Goal: Task Accomplishment & Management: Manage account settings

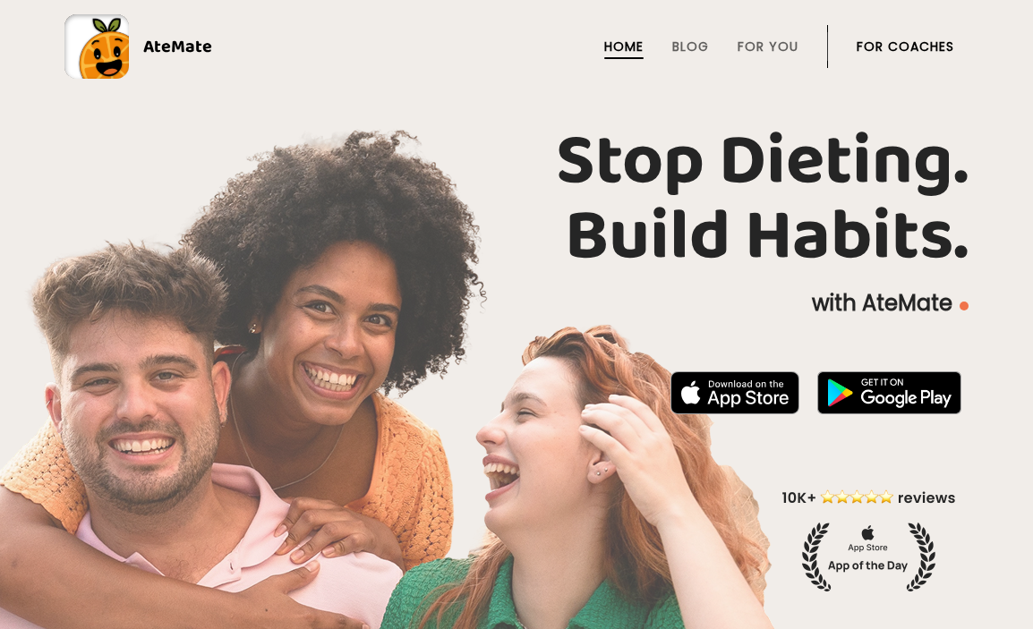
click at [902, 51] on link "For Coaches" at bounding box center [906, 46] width 98 height 14
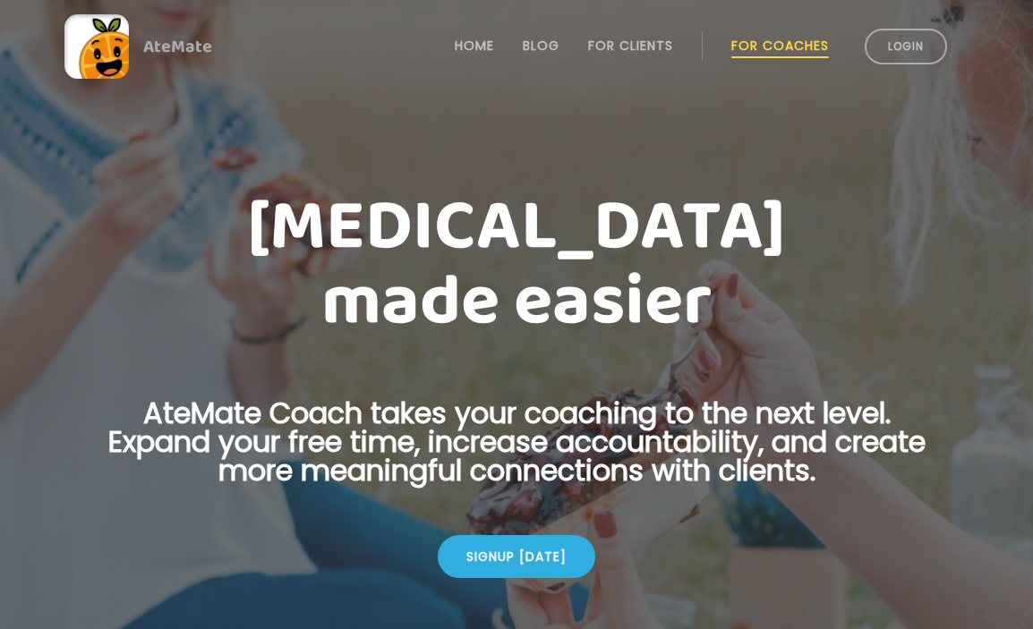
click at [902, 51] on link "Login" at bounding box center [906, 47] width 82 height 36
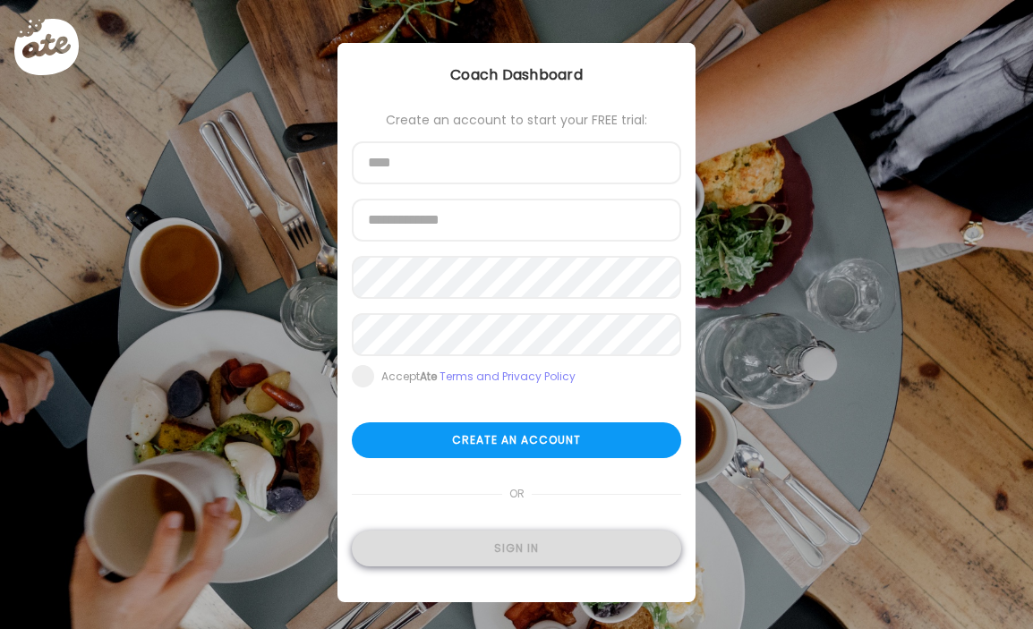
type input "**********"
click at [558, 545] on div "Sign in" at bounding box center [516, 549] width 329 height 36
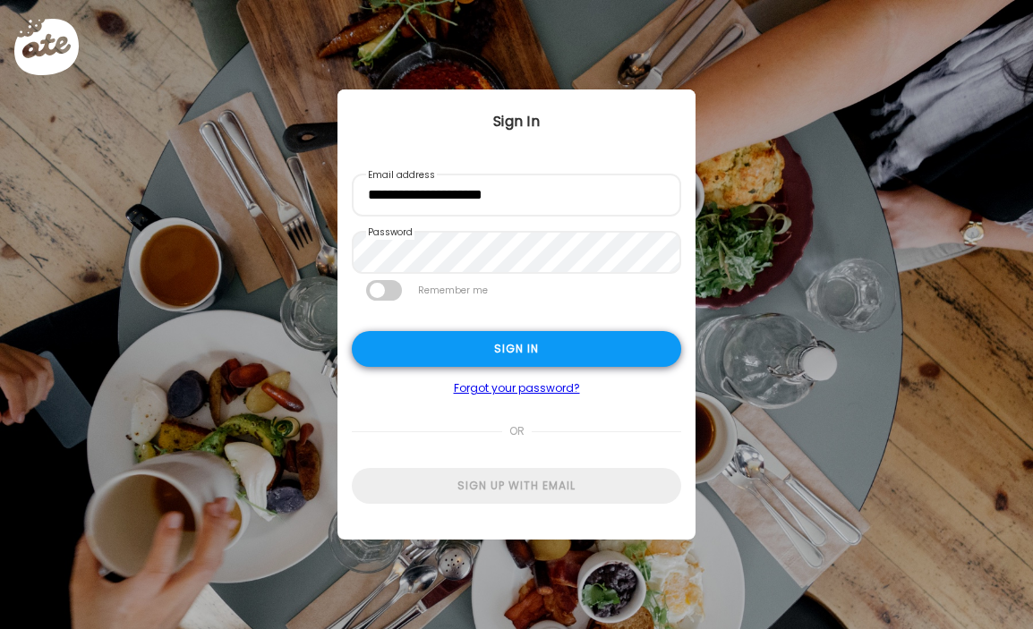
click at [613, 354] on div "Sign in" at bounding box center [516, 349] width 329 height 36
click at [572, 354] on div "Sign in" at bounding box center [516, 349] width 329 height 36
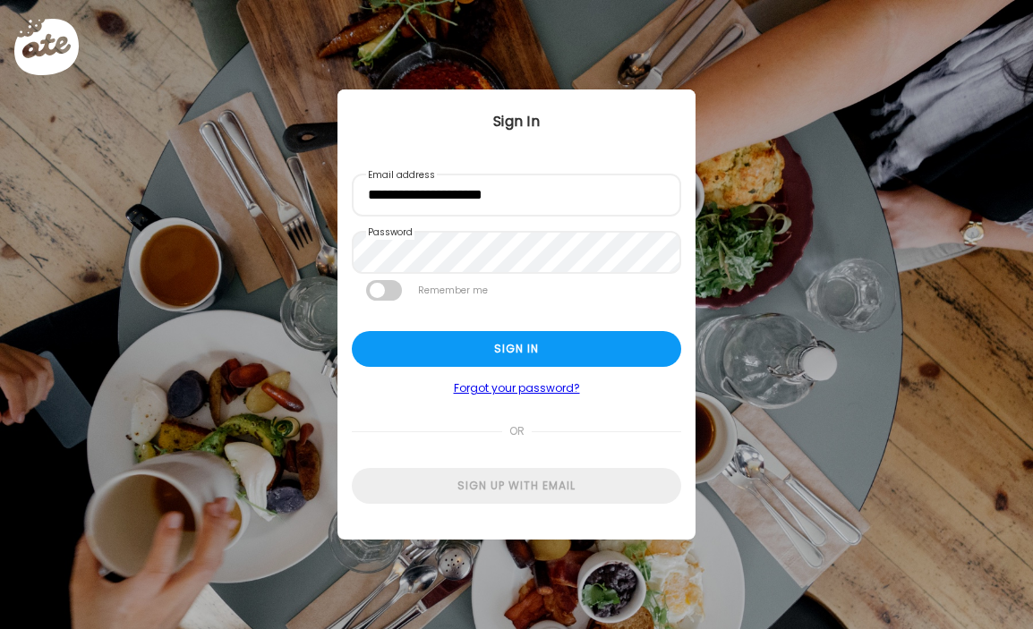
type input "**********"
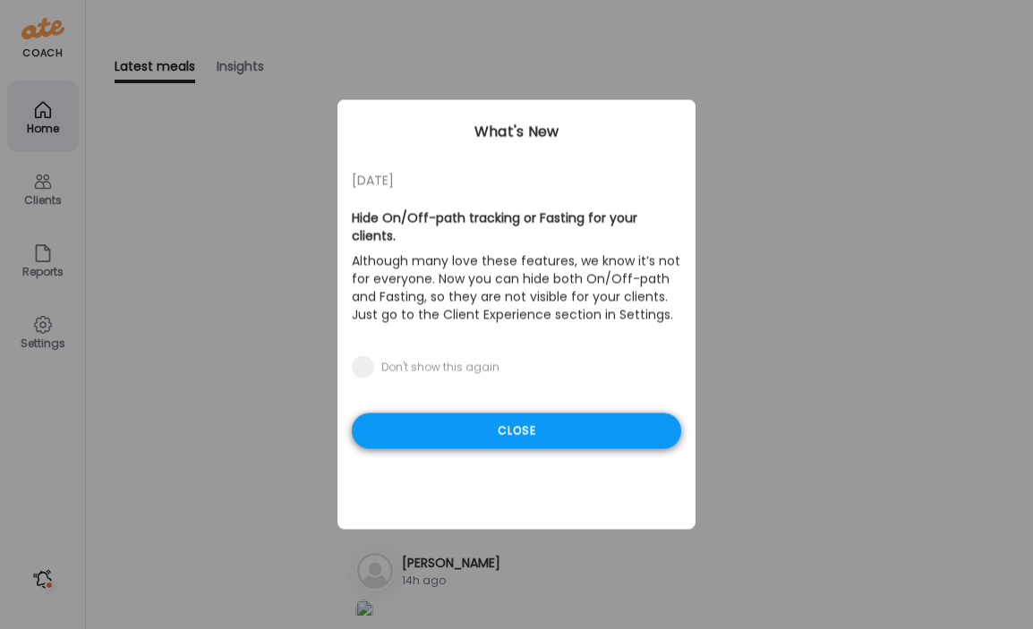
click at [507, 414] on div "Close" at bounding box center [516, 432] width 329 height 36
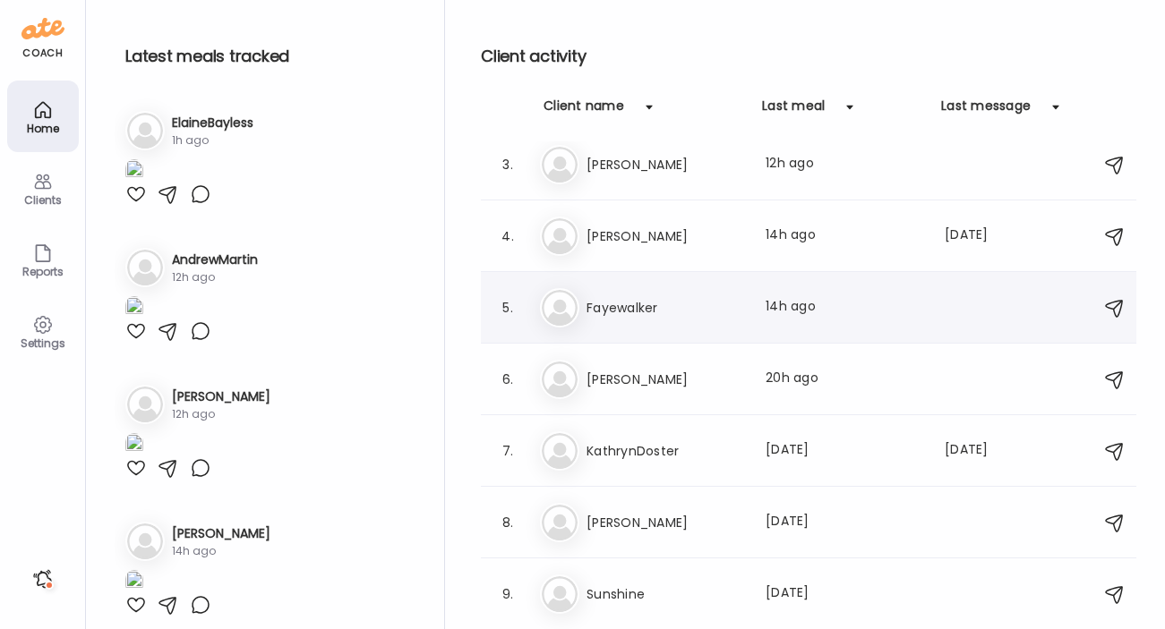
scroll to position [205, 0]
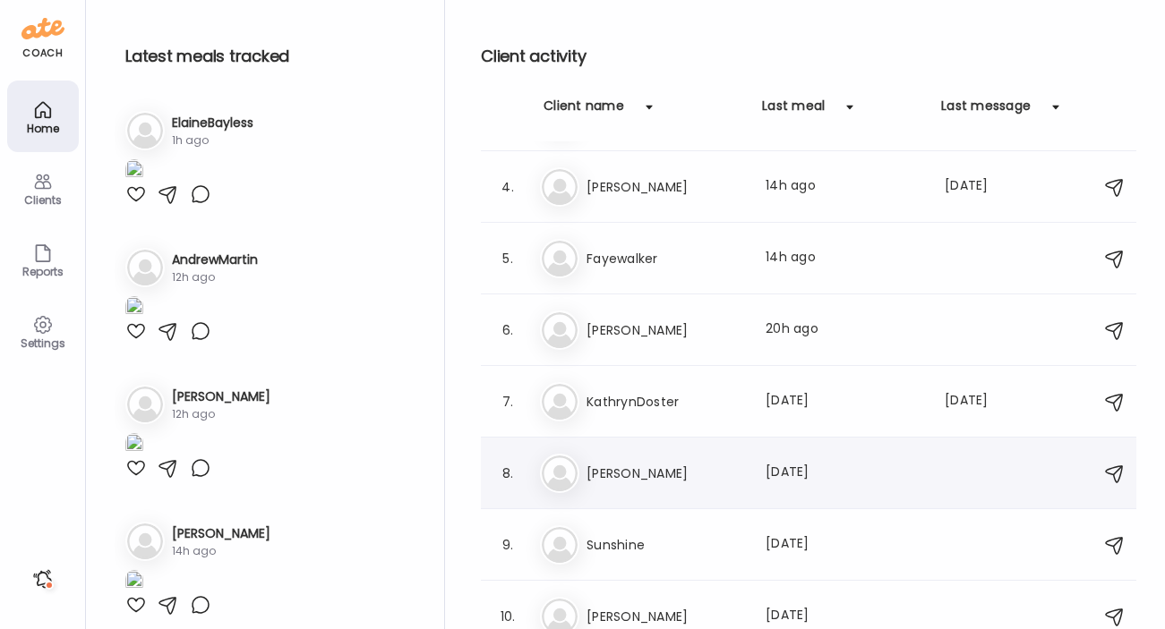
click at [653, 473] on h3 "[PERSON_NAME]" at bounding box center [665, 473] width 158 height 21
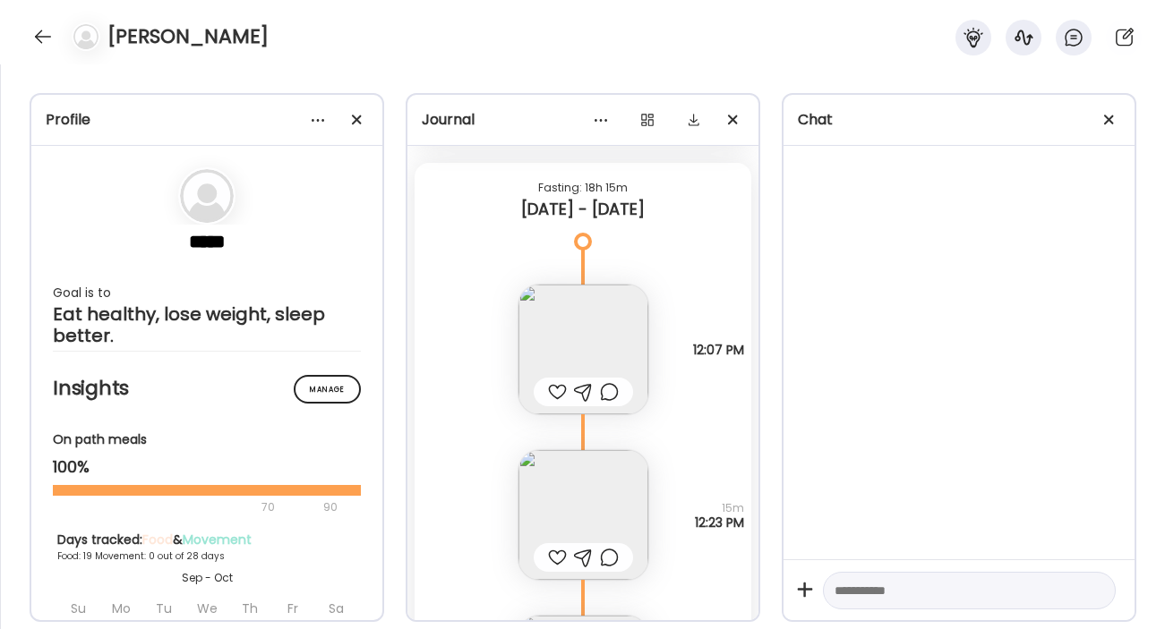
scroll to position [23842, 0]
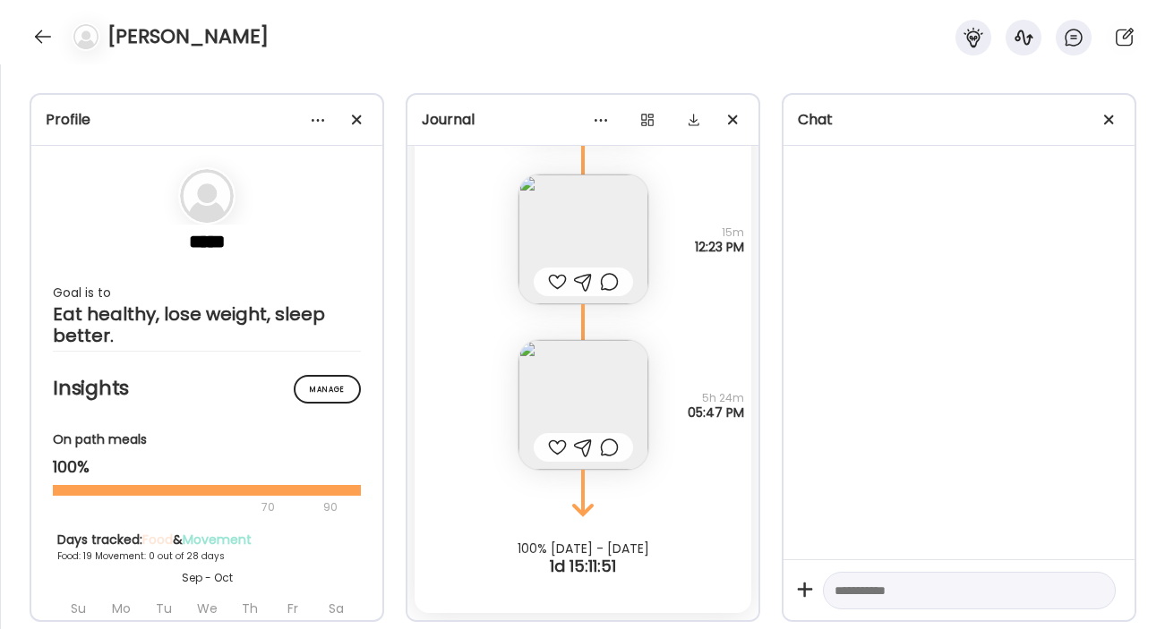
click at [620, 381] on img at bounding box center [583, 405] width 130 height 130
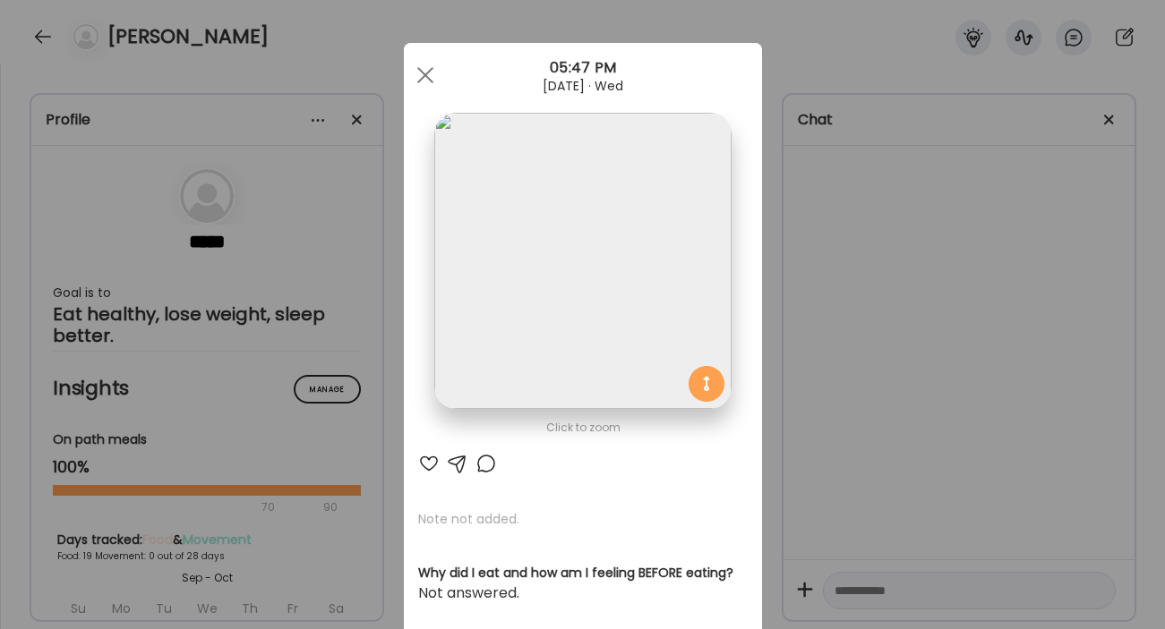
click at [606, 282] on img at bounding box center [582, 261] width 296 height 296
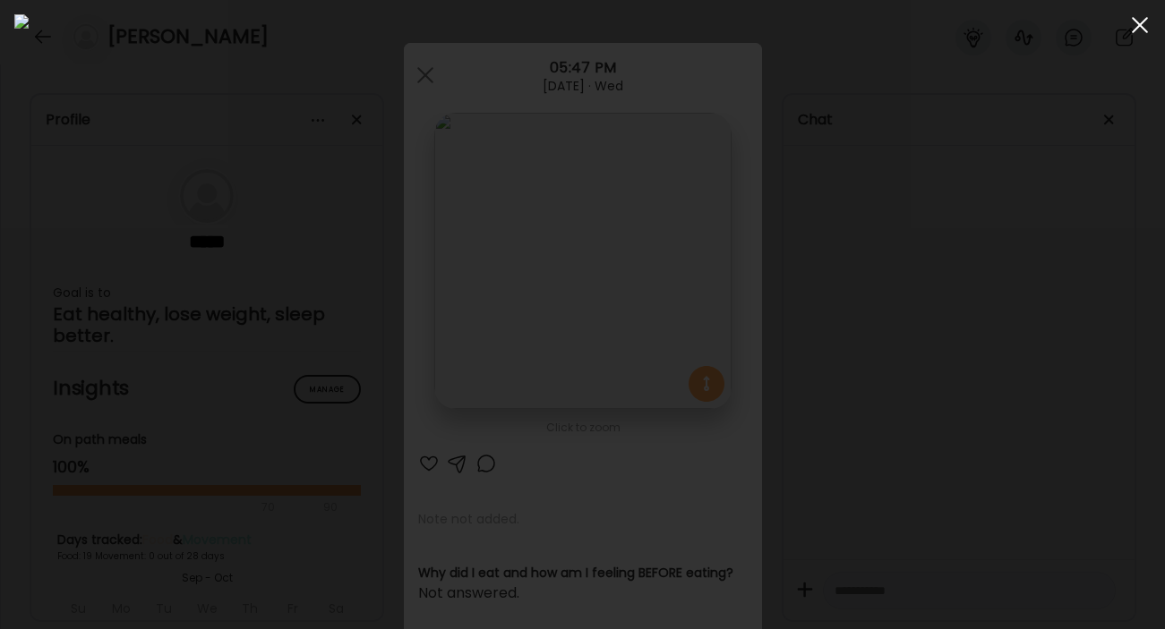
click at [1032, 22] on span at bounding box center [1140, 25] width 16 height 16
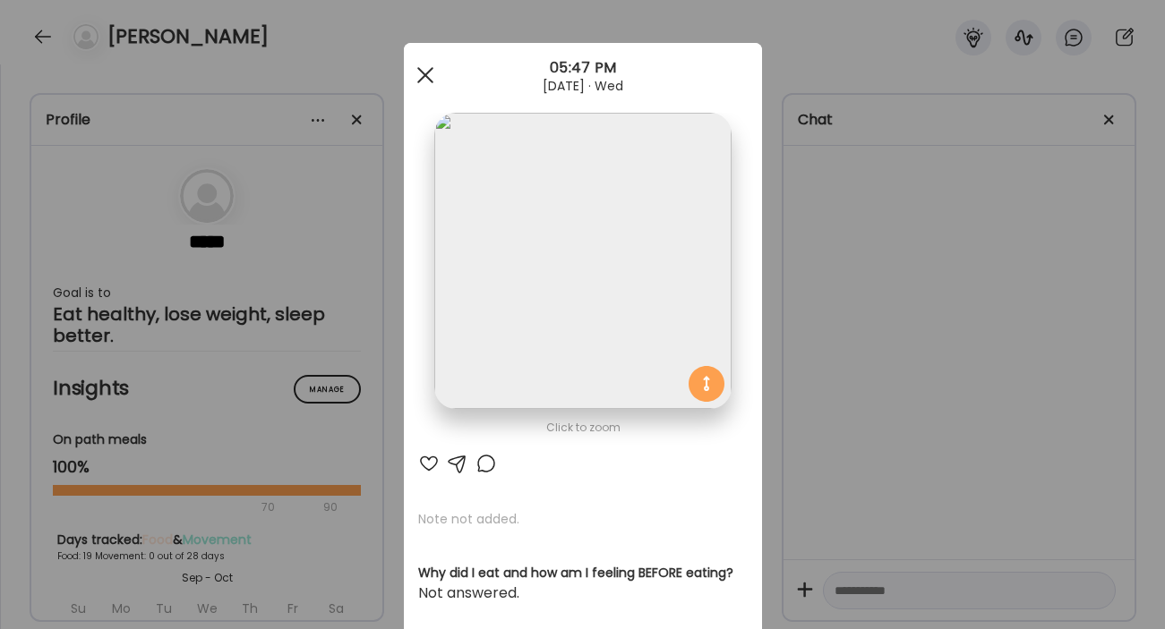
click at [434, 73] on div at bounding box center [425, 75] width 36 height 36
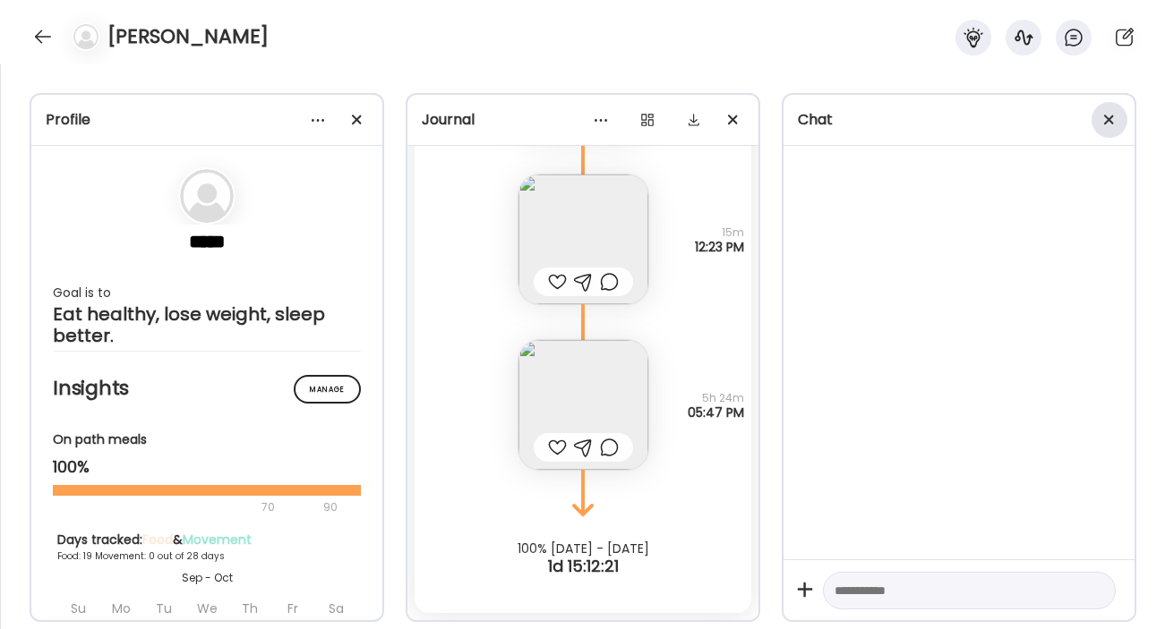
click at [1032, 120] on div at bounding box center [1109, 120] width 36 height 36
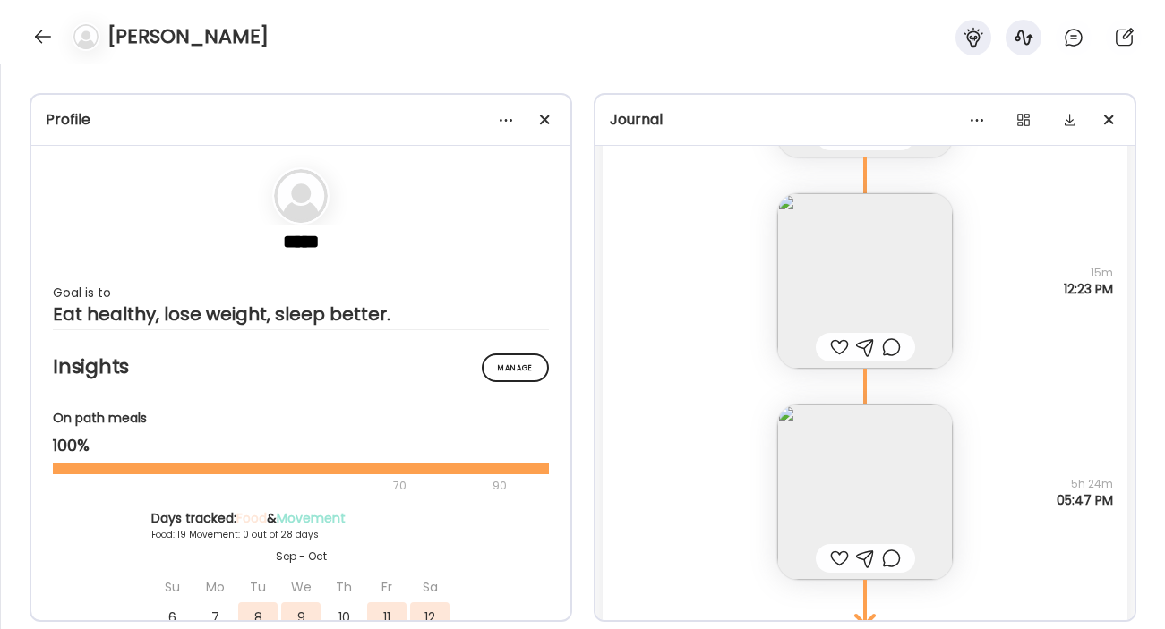
scroll to position [28956, 0]
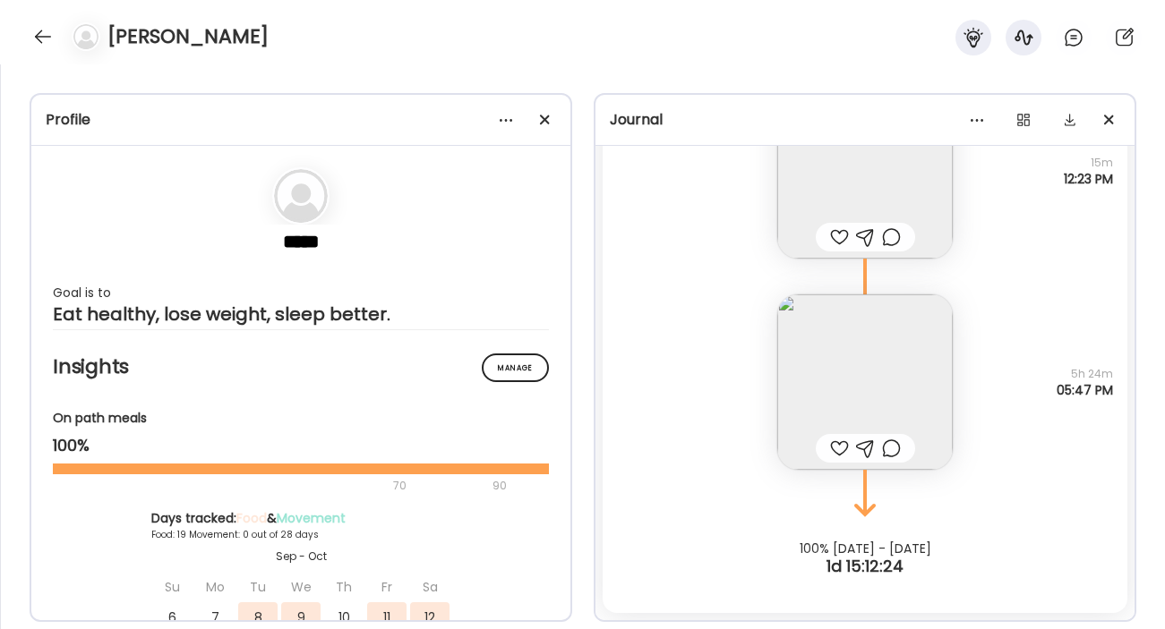
click at [867, 382] on img at bounding box center [864, 382] width 175 height 175
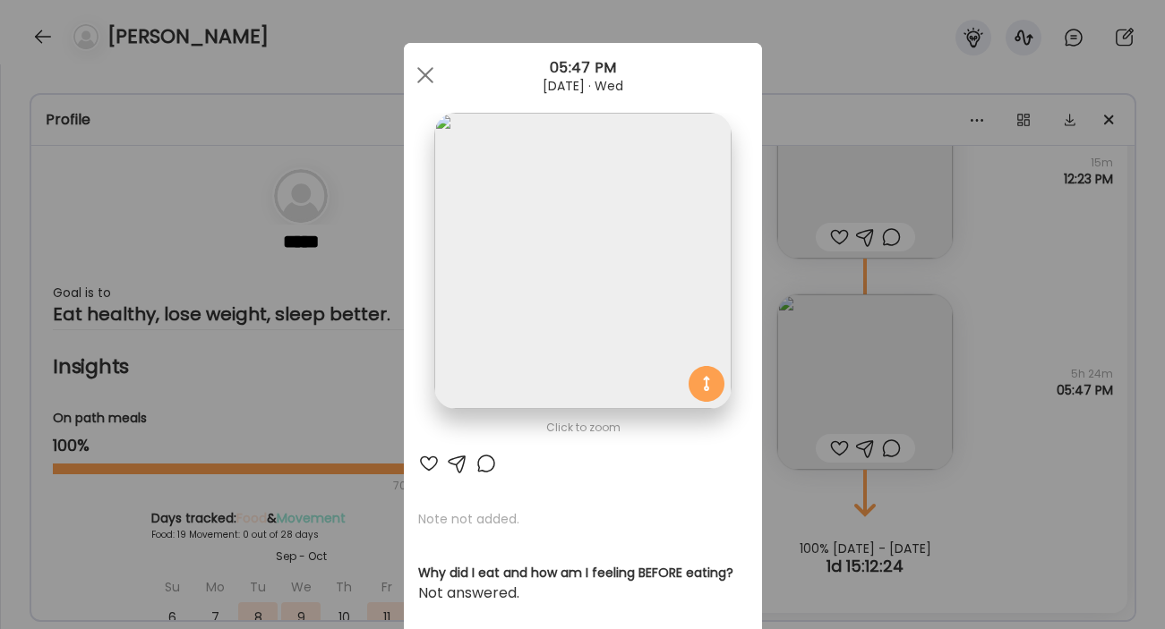
click at [637, 295] on img at bounding box center [582, 261] width 296 height 296
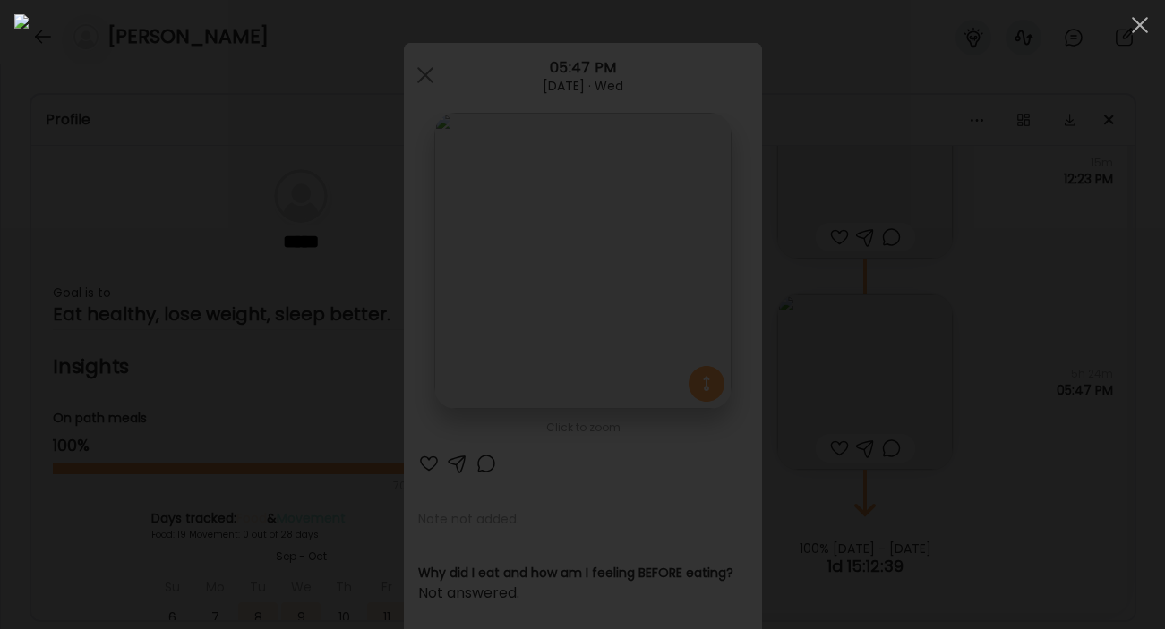
click at [1032, 311] on div at bounding box center [582, 314] width 1136 height 601
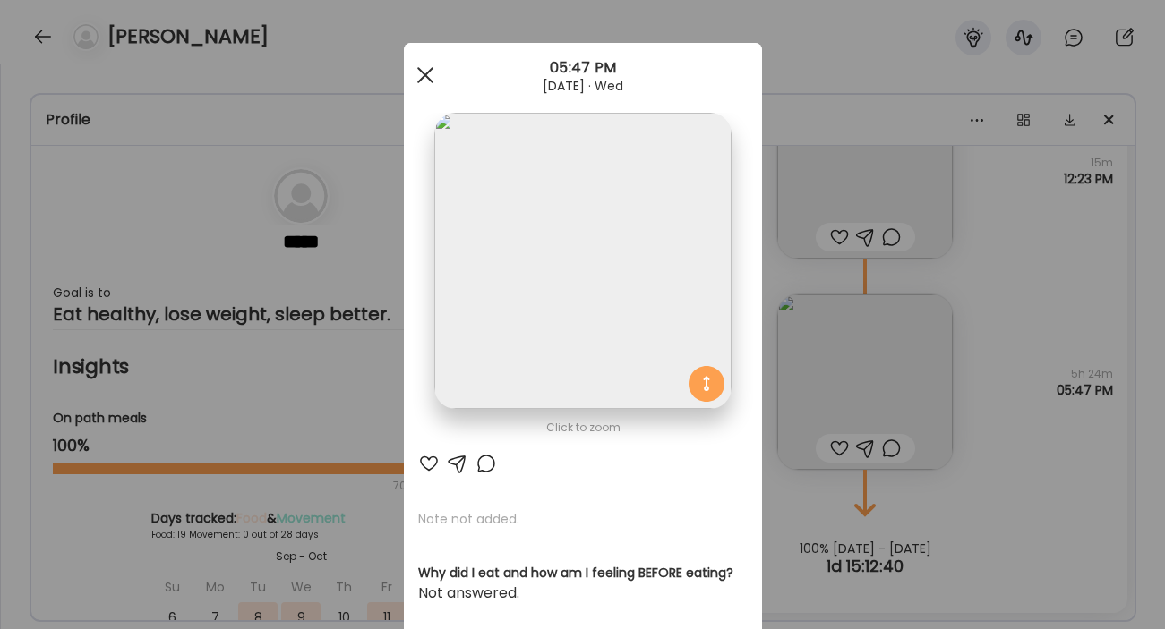
click at [429, 74] on div at bounding box center [425, 75] width 36 height 36
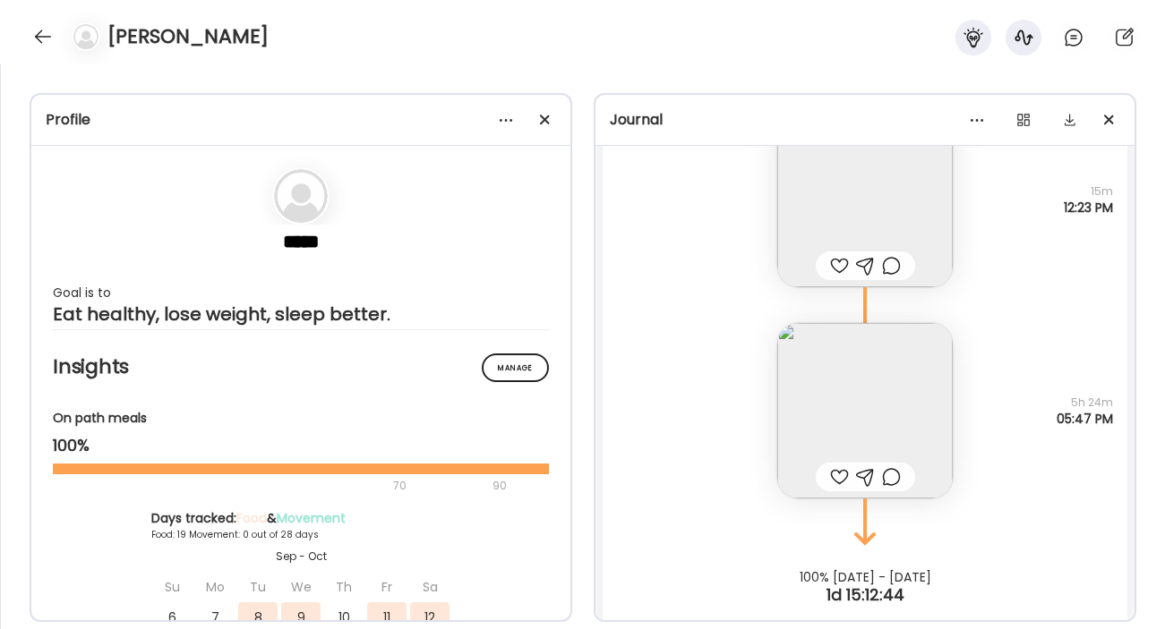
scroll to position [28940, 0]
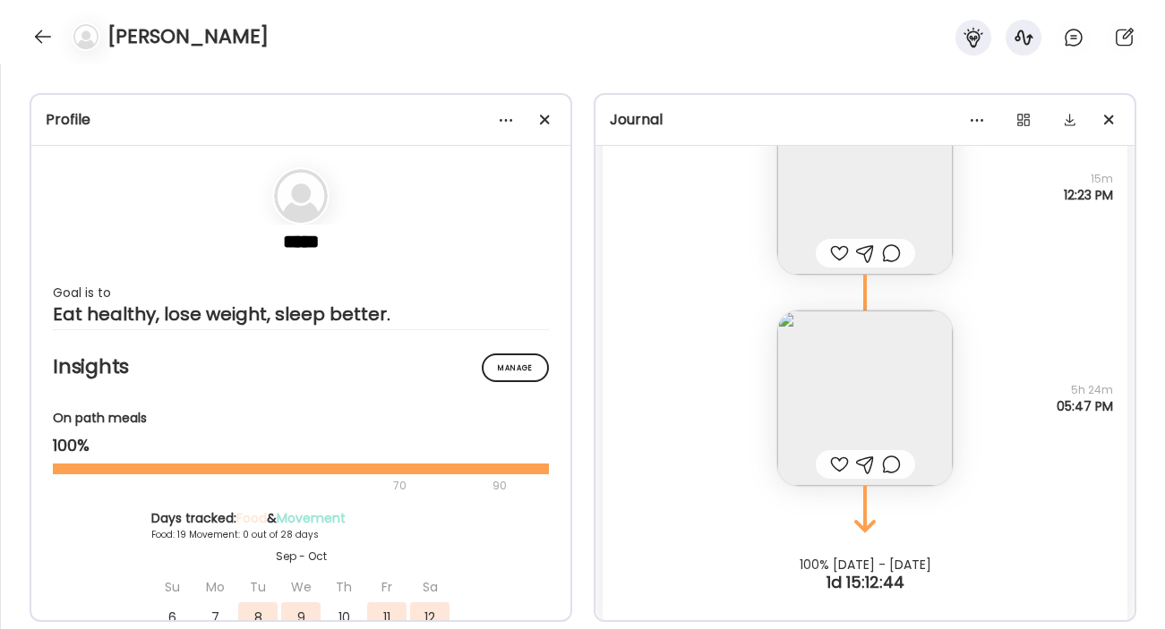
click at [893, 392] on img at bounding box center [864, 398] width 175 height 175
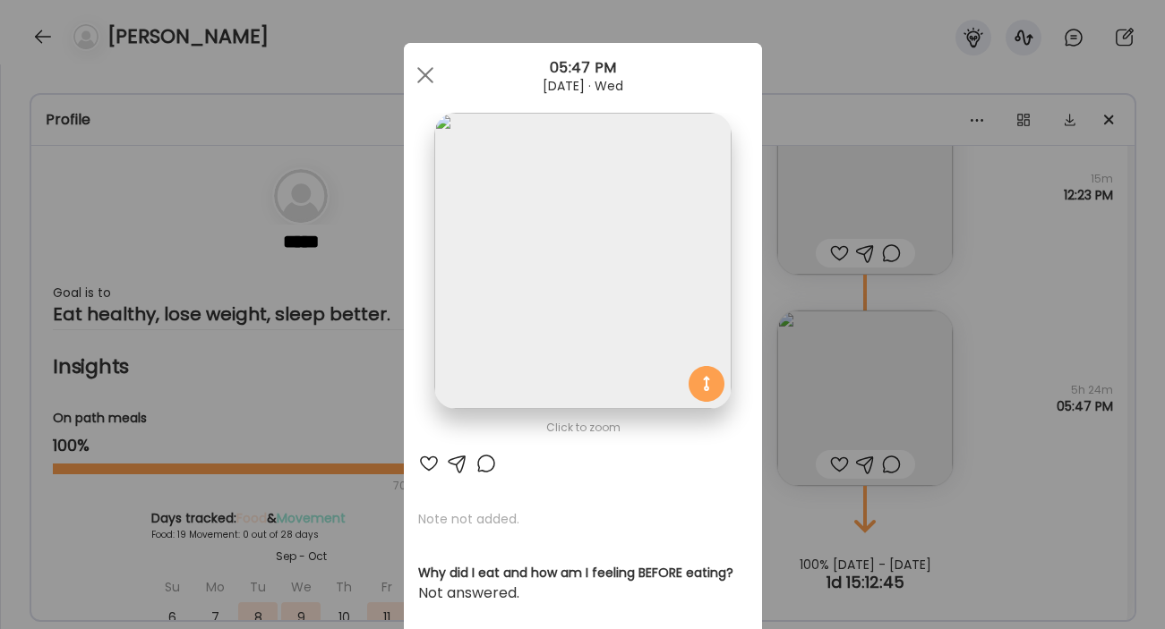
click at [562, 286] on img at bounding box center [582, 261] width 296 height 296
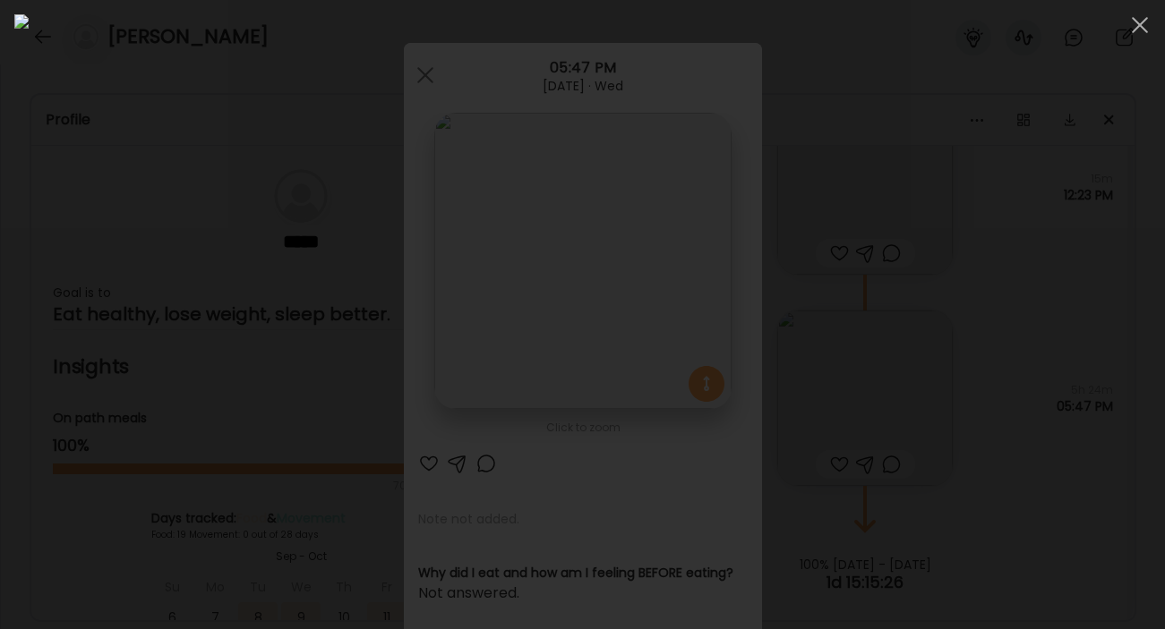
click at [1032, 440] on div at bounding box center [582, 314] width 1136 height 601
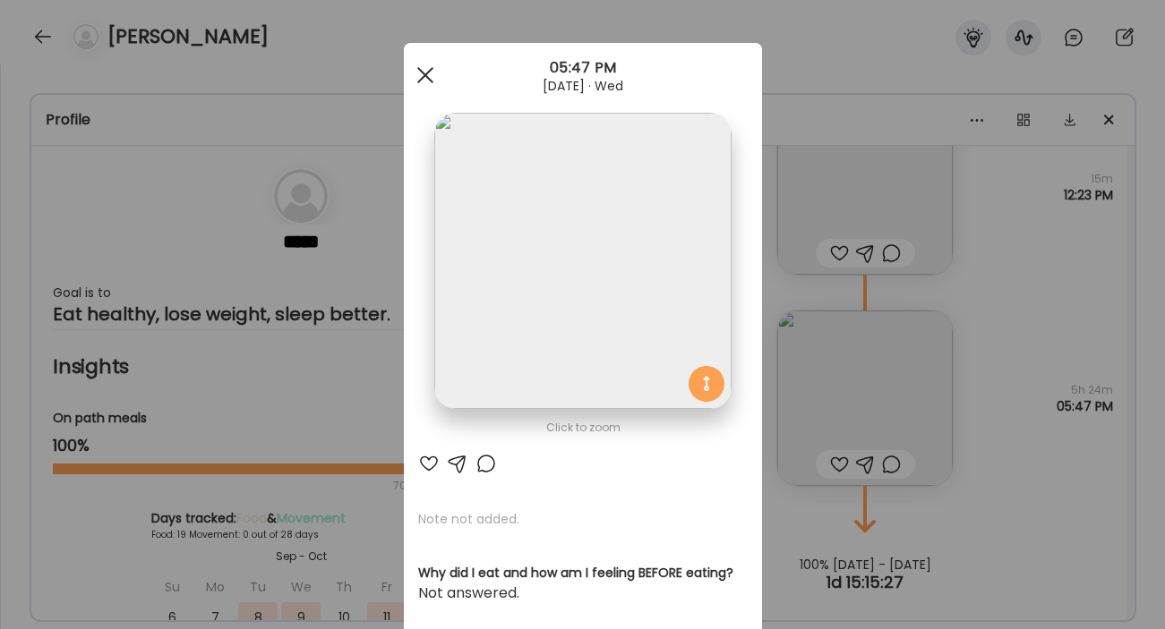
click at [433, 73] on div at bounding box center [425, 75] width 36 height 36
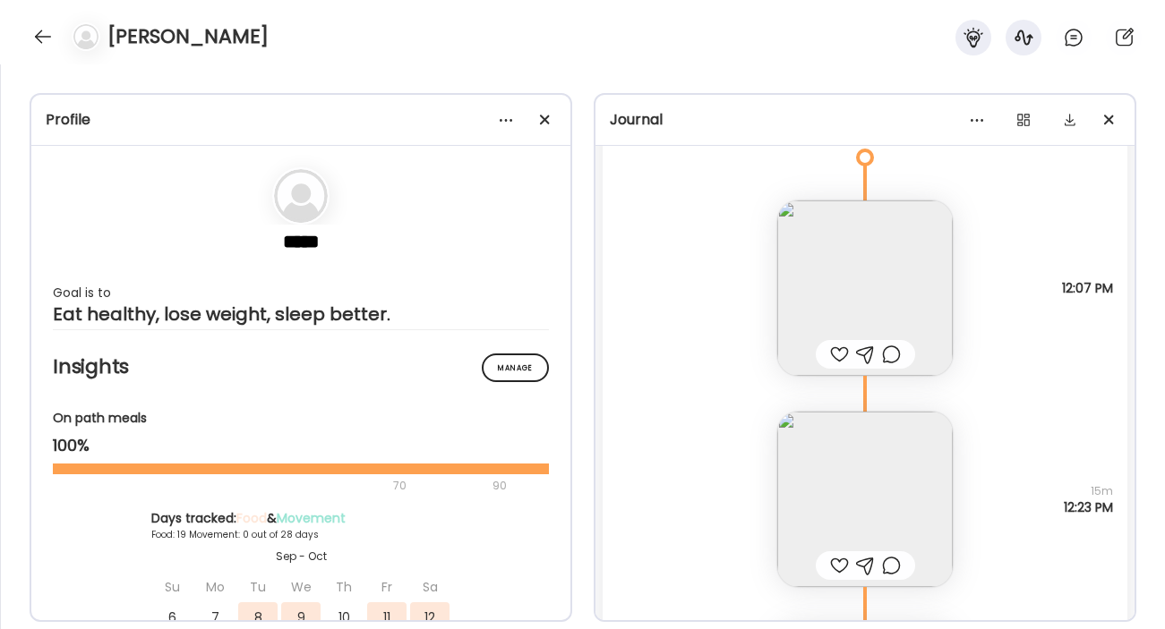
scroll to position [28627, 0]
click at [851, 253] on img at bounding box center [864, 288] width 175 height 175
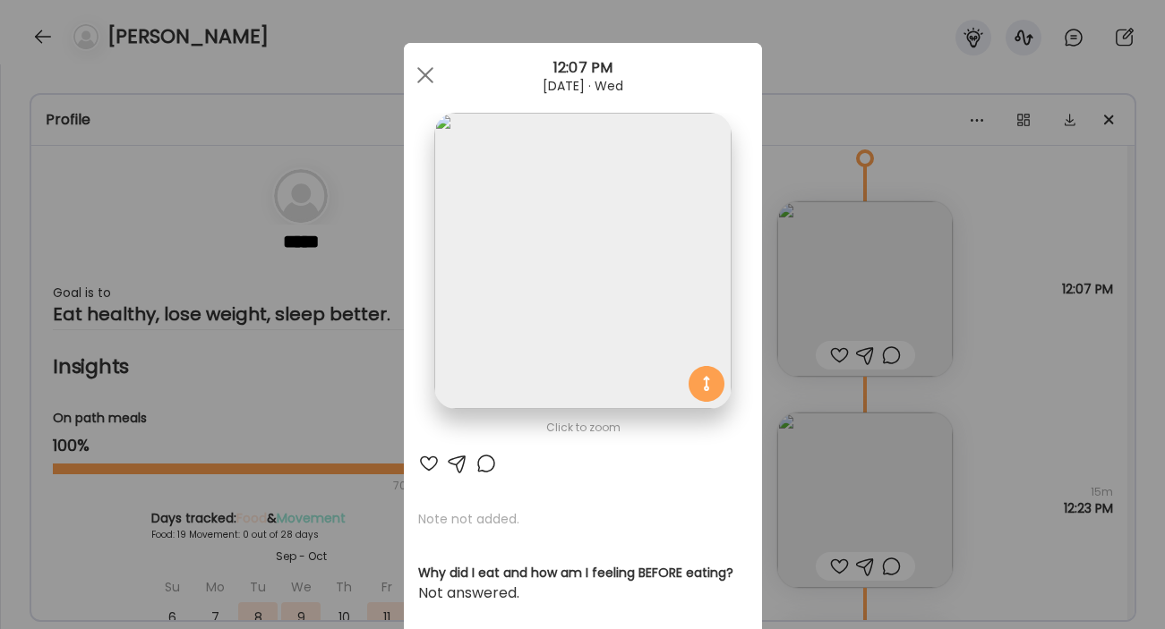
click at [562, 230] on img at bounding box center [582, 261] width 296 height 296
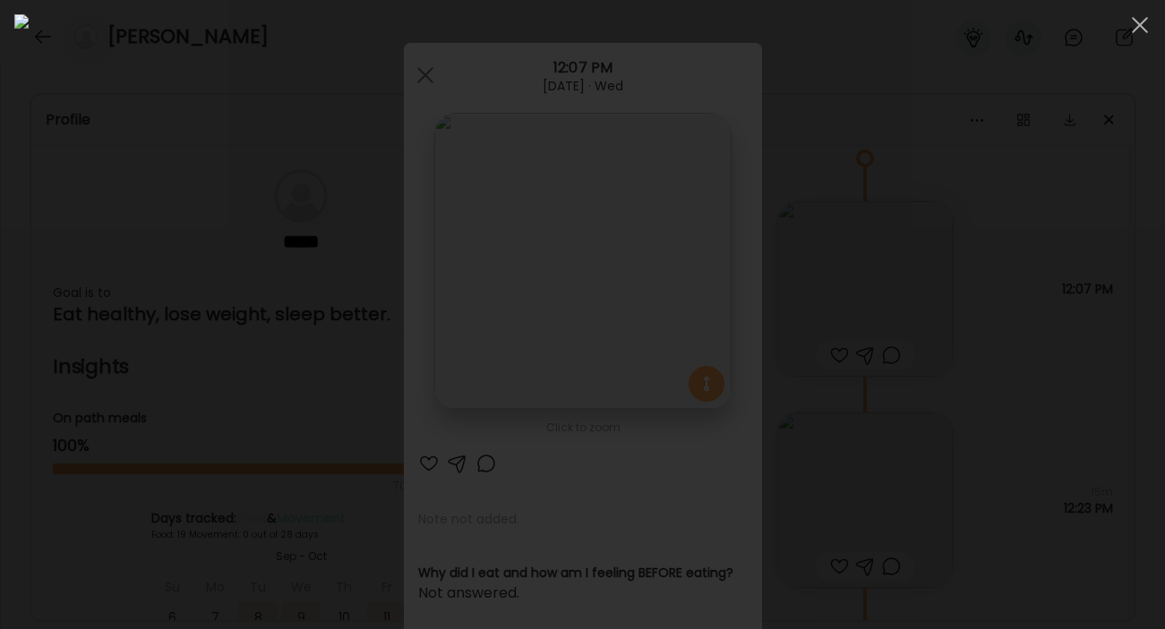
click at [1031, 409] on div at bounding box center [582, 314] width 1136 height 601
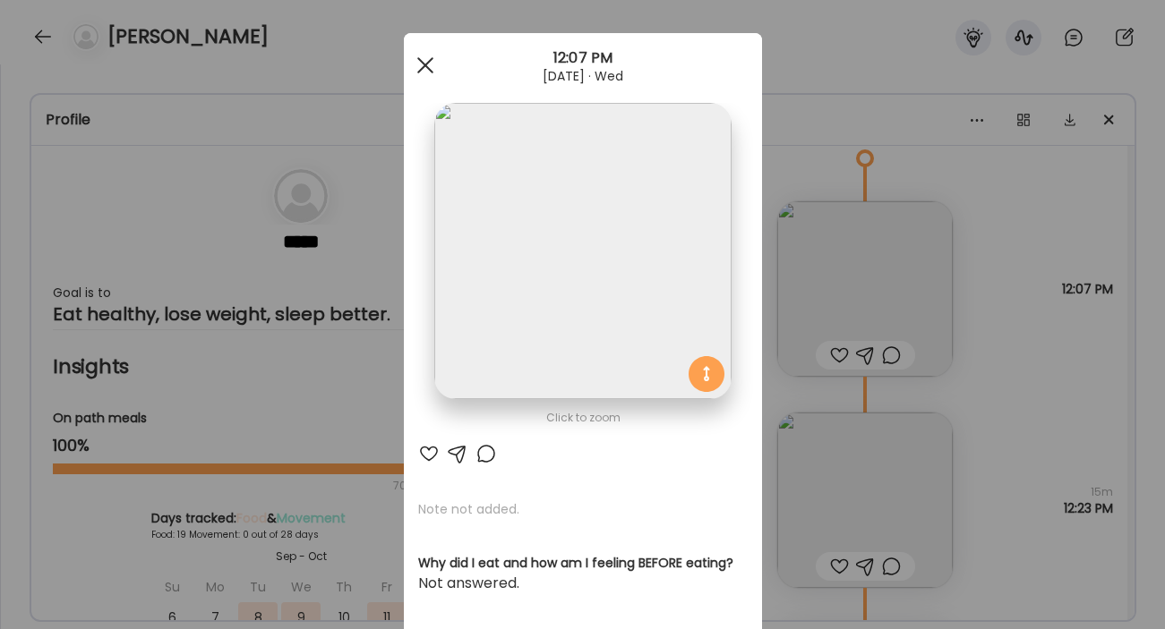
scroll to position [12, 0]
click at [436, 72] on div at bounding box center [425, 64] width 36 height 36
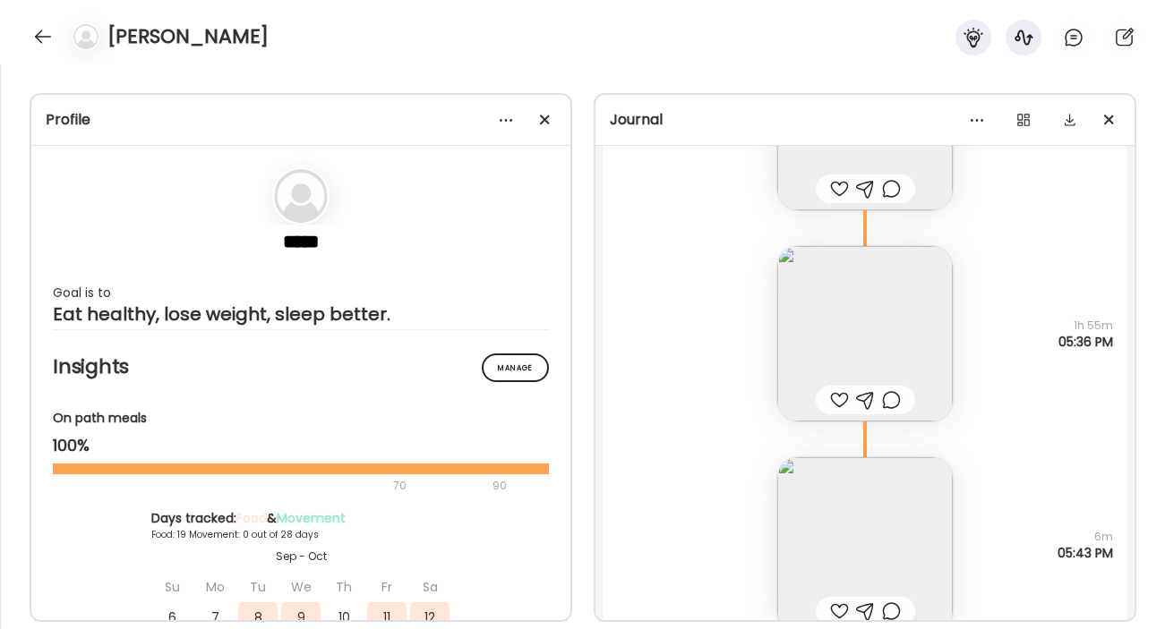
scroll to position [27512, 0]
click at [860, 306] on img at bounding box center [864, 329] width 175 height 175
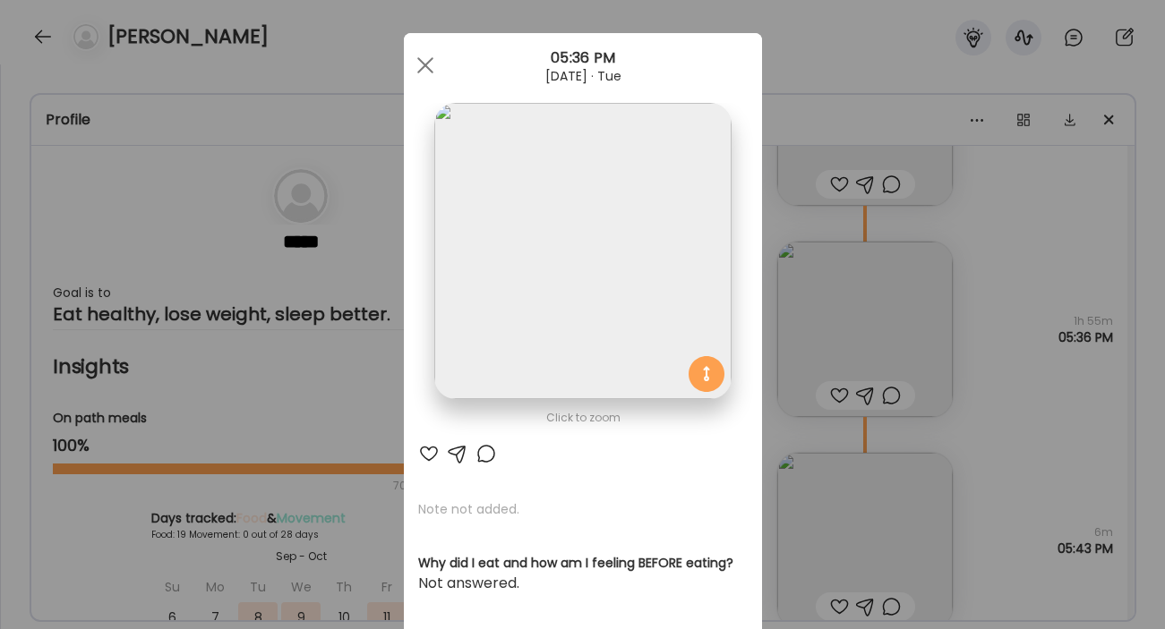
click at [616, 298] on img at bounding box center [582, 251] width 296 height 296
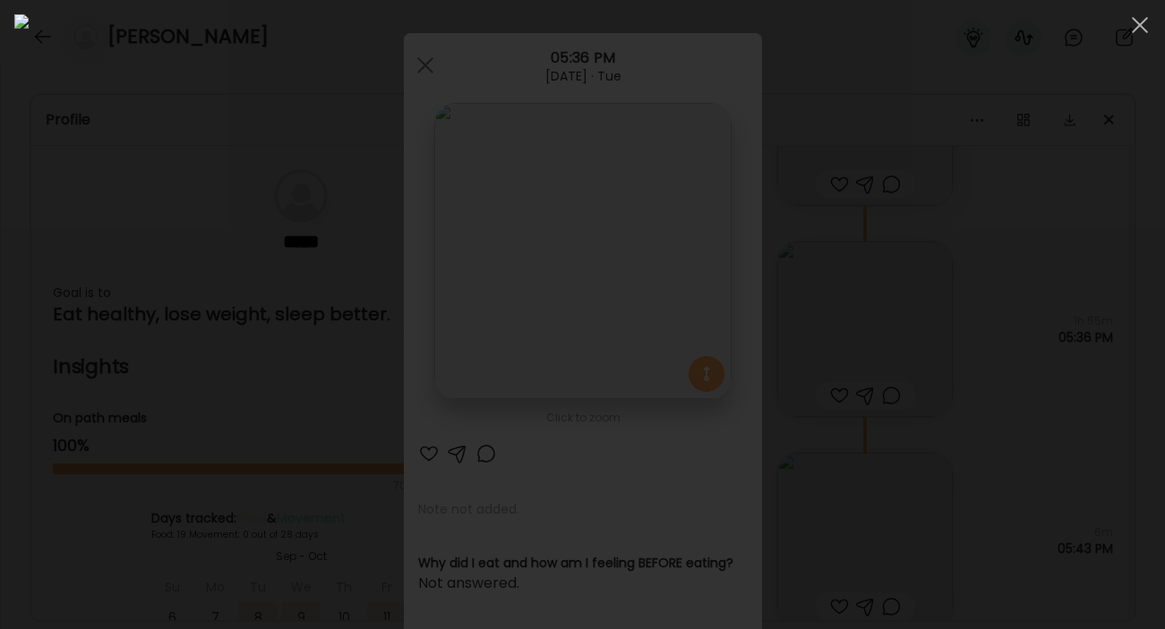
click at [1000, 429] on div at bounding box center [582, 314] width 1136 height 601
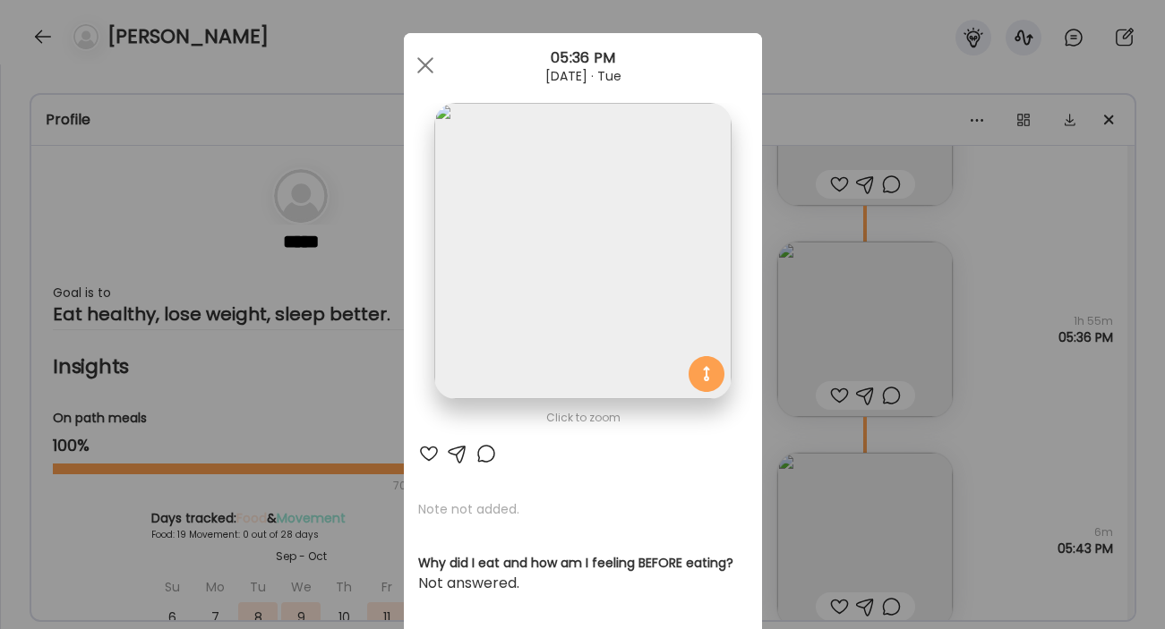
click at [847, 522] on div "Ate Coach Dashboard Wahoo! It’s official Take a moment to set up your Coach Pro…" at bounding box center [582, 314] width 1165 height 629
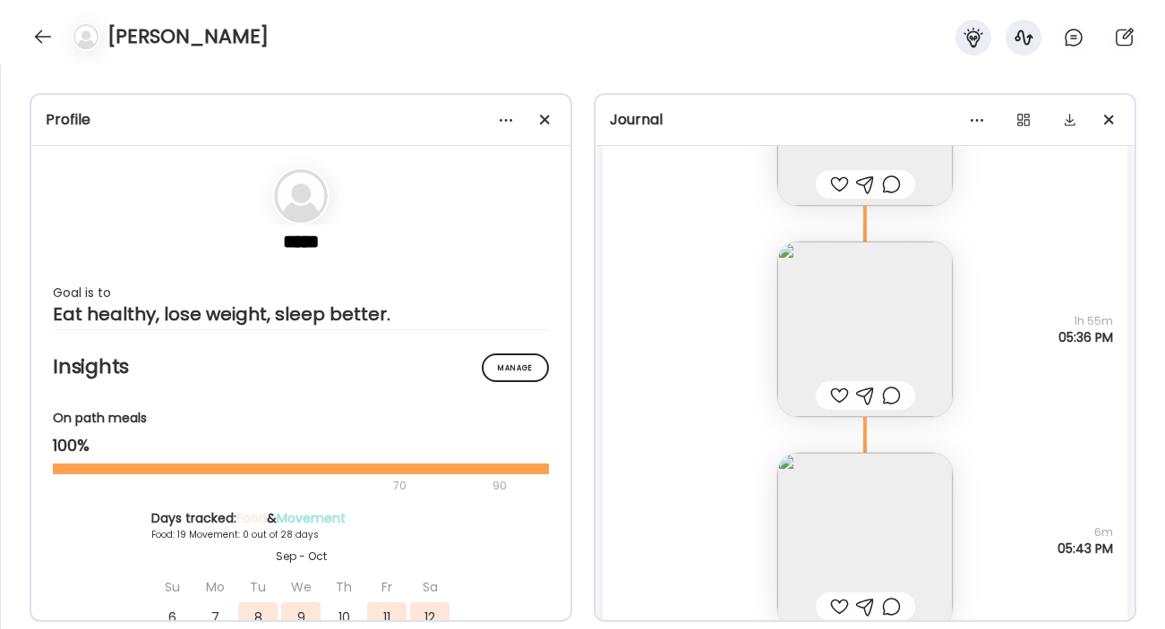
click at [859, 522] on img at bounding box center [864, 540] width 175 height 175
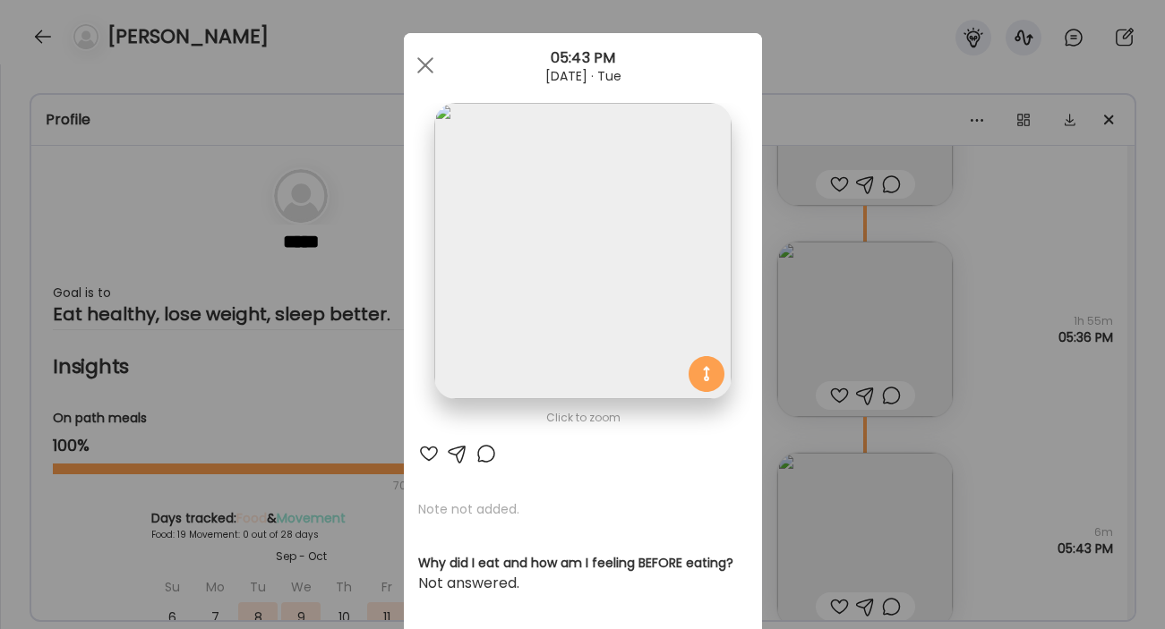
click at [663, 314] on img at bounding box center [582, 251] width 296 height 296
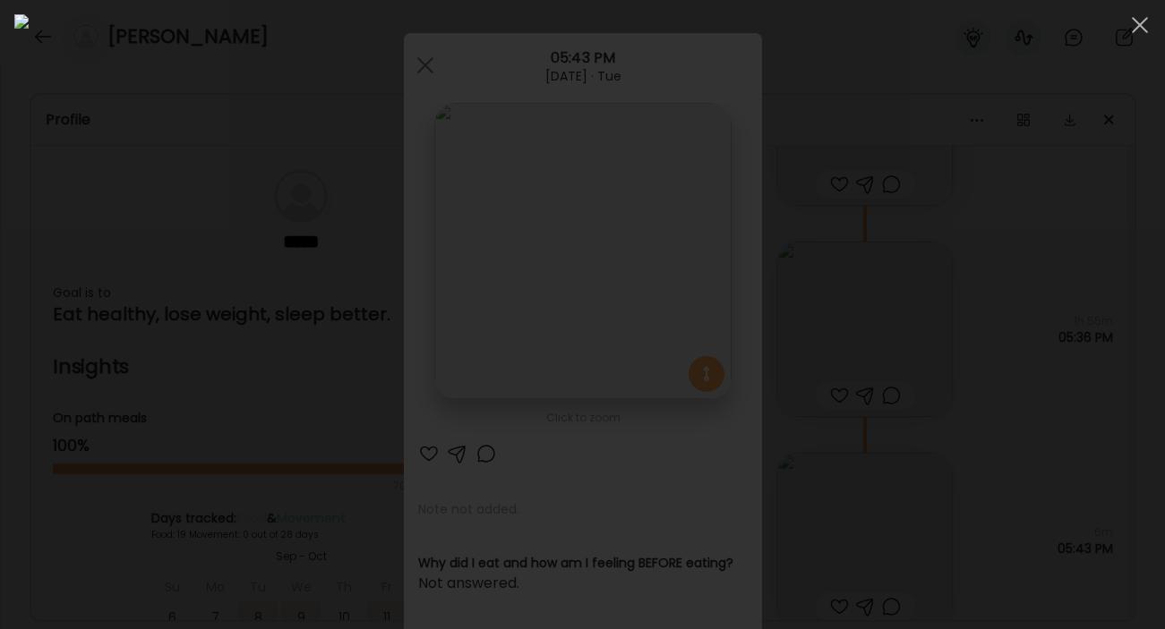
click at [1018, 432] on div at bounding box center [582, 314] width 1136 height 601
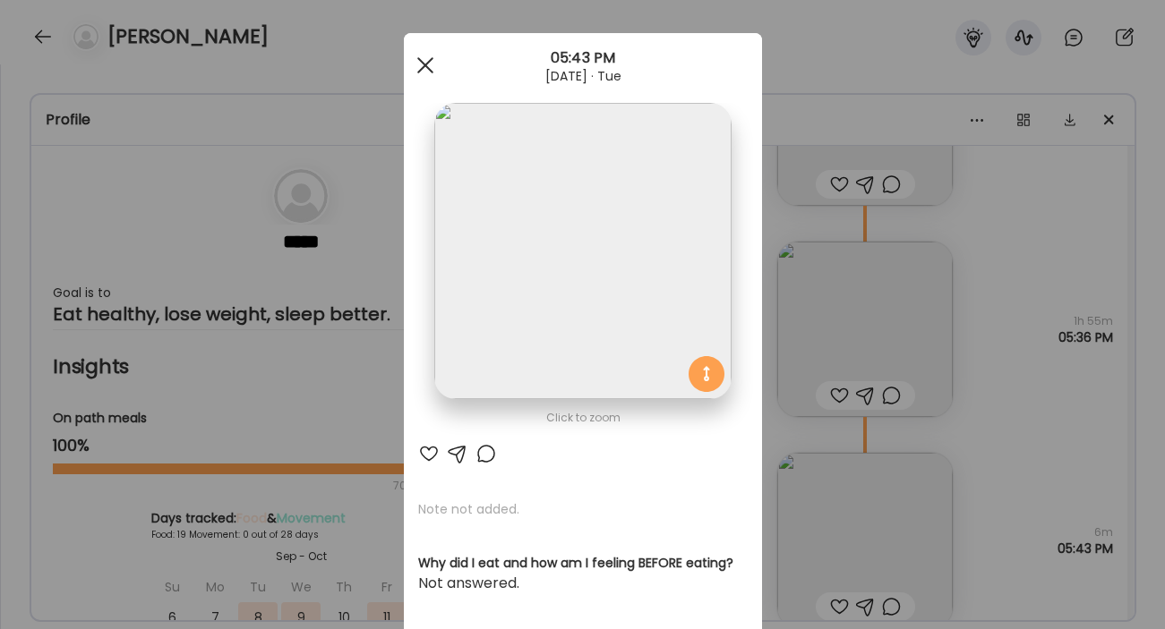
click at [437, 59] on div at bounding box center [425, 65] width 36 height 36
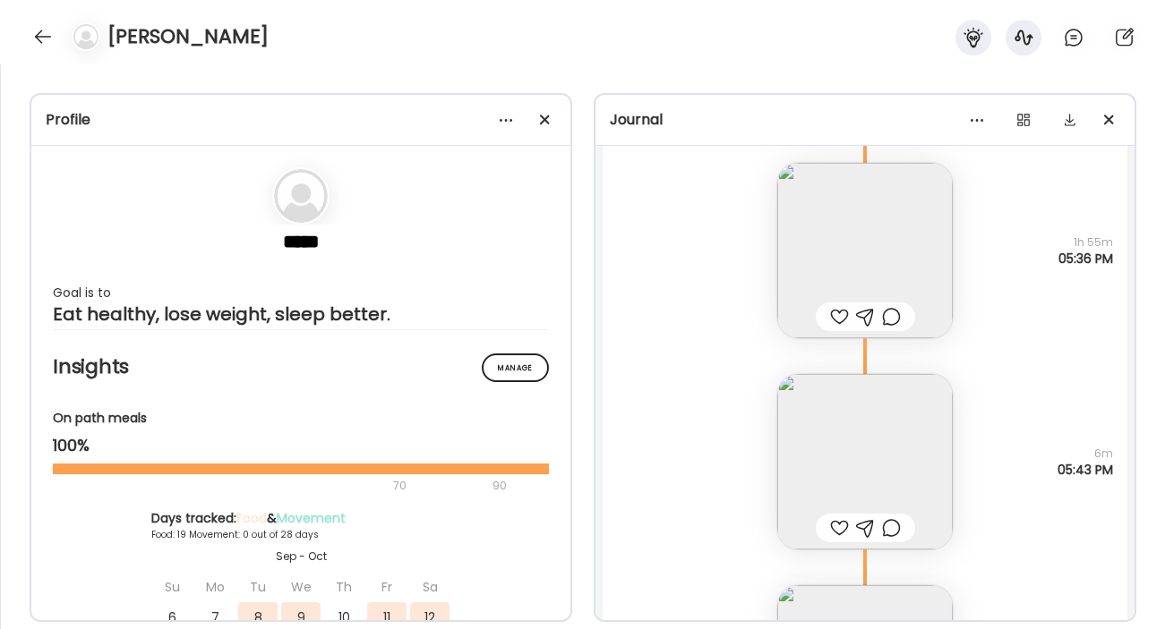
scroll to position [27592, 0]
click at [888, 230] on img at bounding box center [864, 249] width 175 height 175
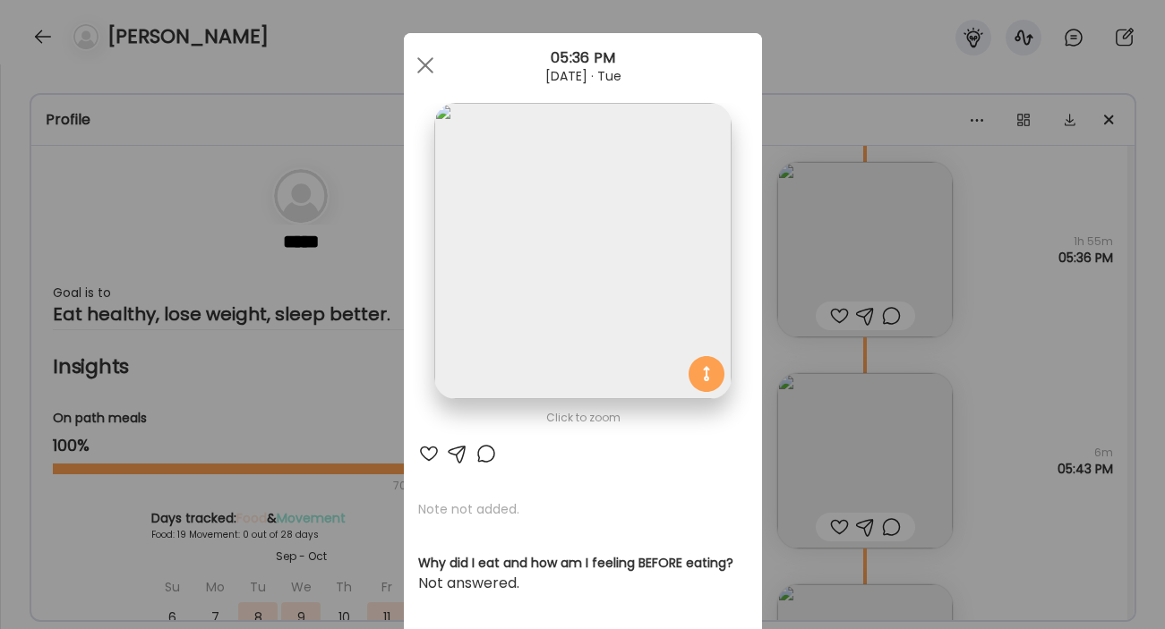
click at [511, 264] on img at bounding box center [582, 251] width 296 height 296
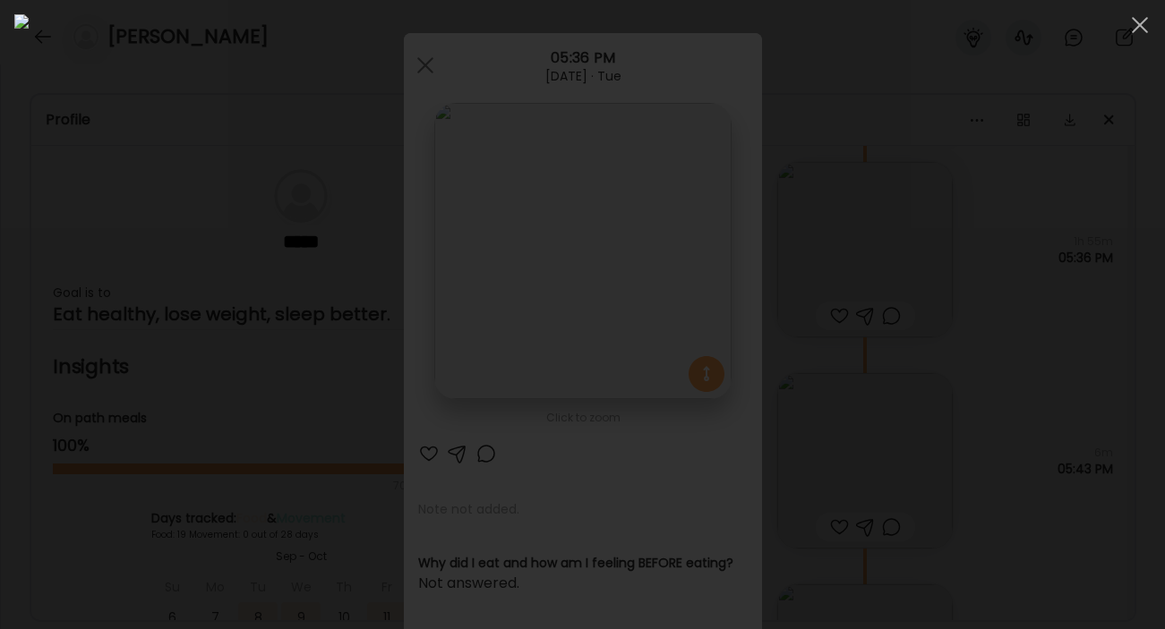
click at [1009, 357] on div at bounding box center [582, 314] width 1136 height 601
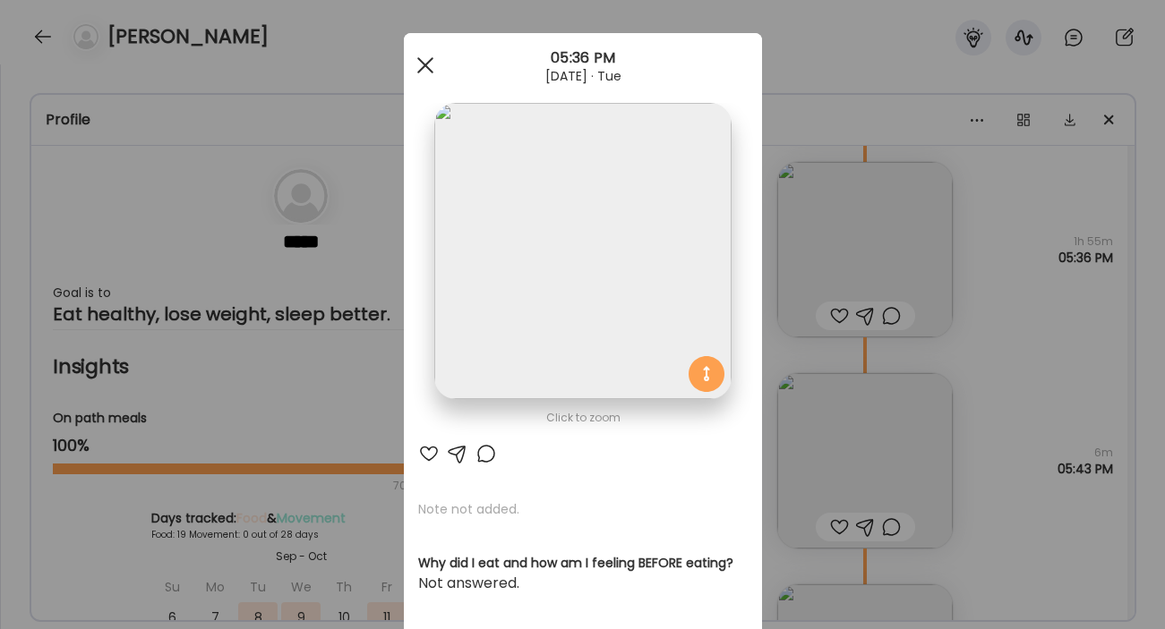
click at [438, 72] on div at bounding box center [425, 65] width 36 height 36
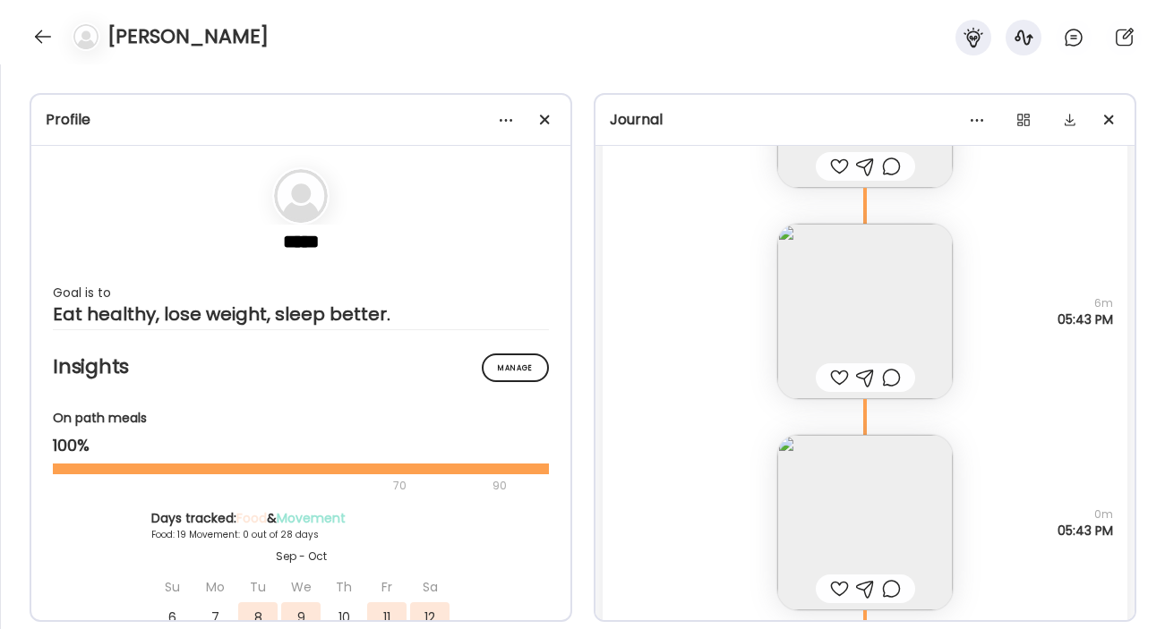
scroll to position [27742, 0]
click at [872, 315] on img at bounding box center [864, 310] width 175 height 175
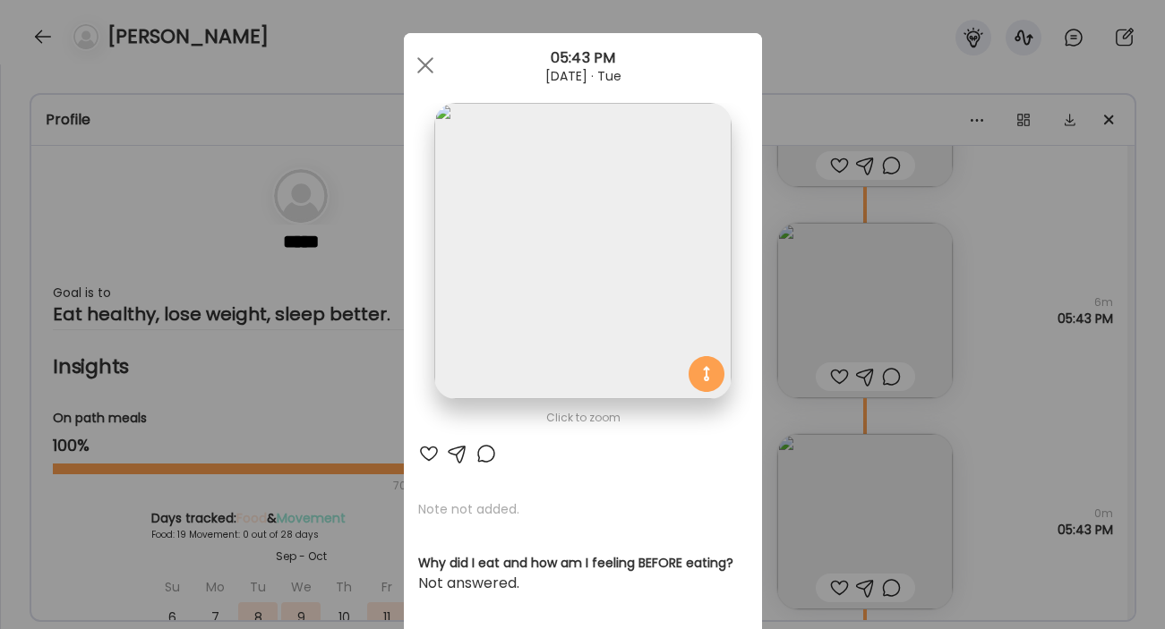
click at [427, 75] on div at bounding box center [425, 65] width 36 height 36
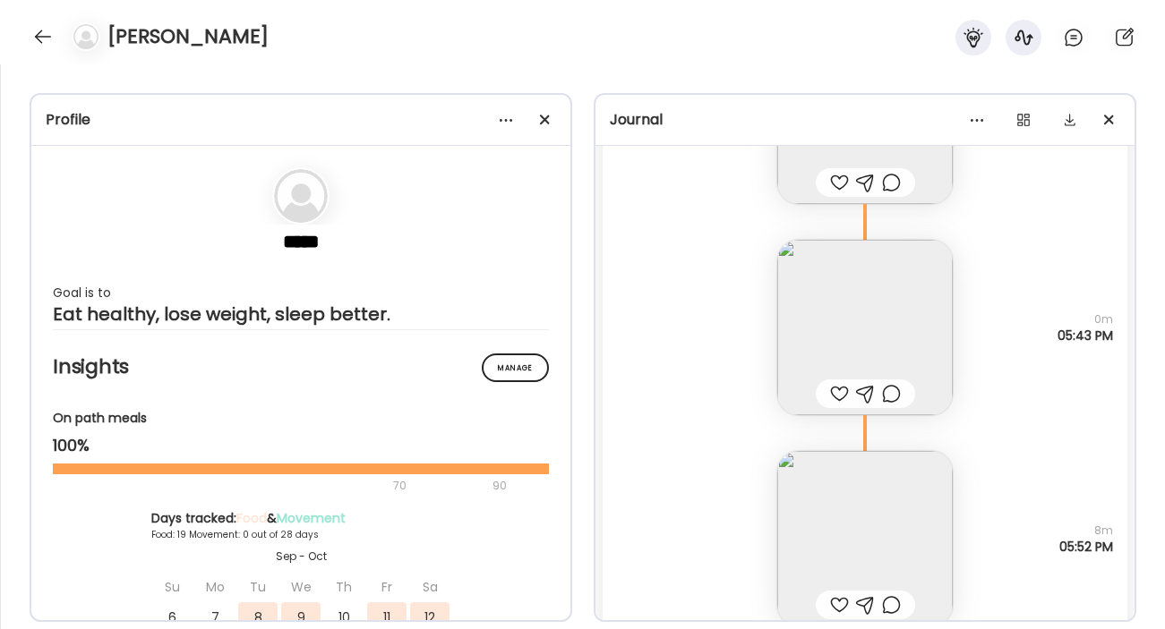
scroll to position [27949, 0]
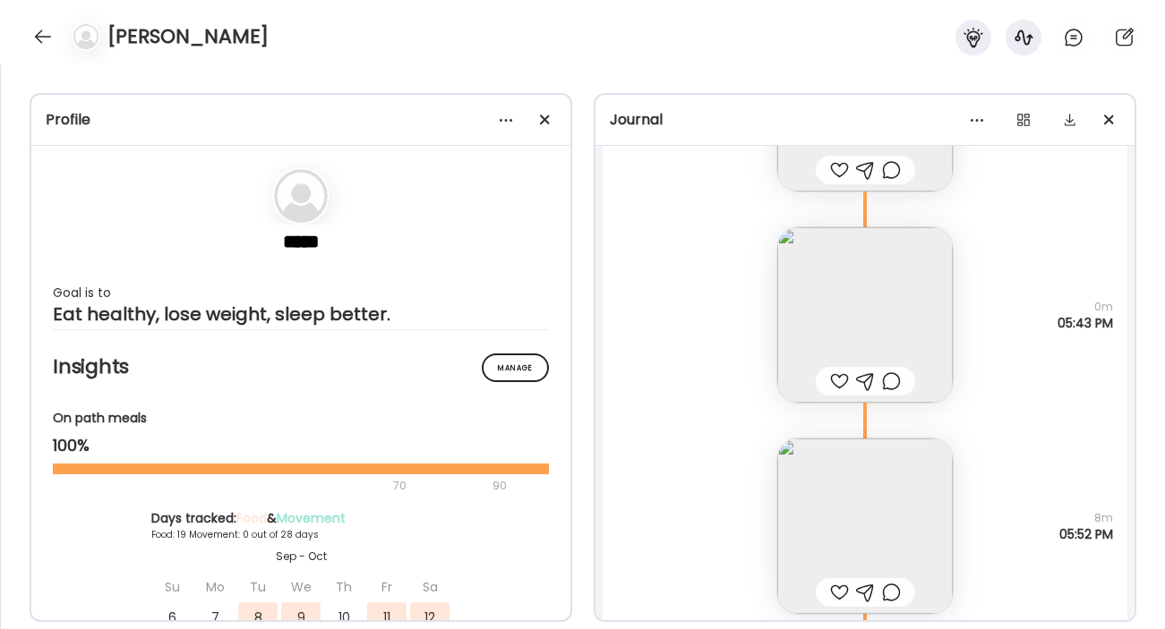
click at [851, 305] on img at bounding box center [864, 314] width 175 height 175
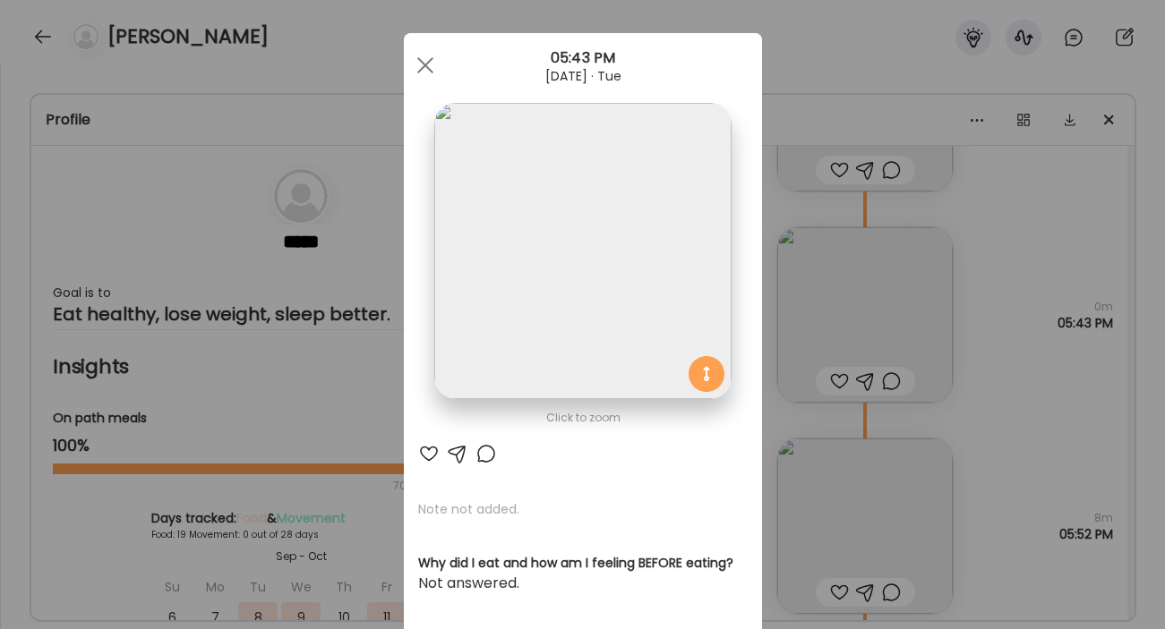
click at [575, 268] on img at bounding box center [582, 251] width 296 height 296
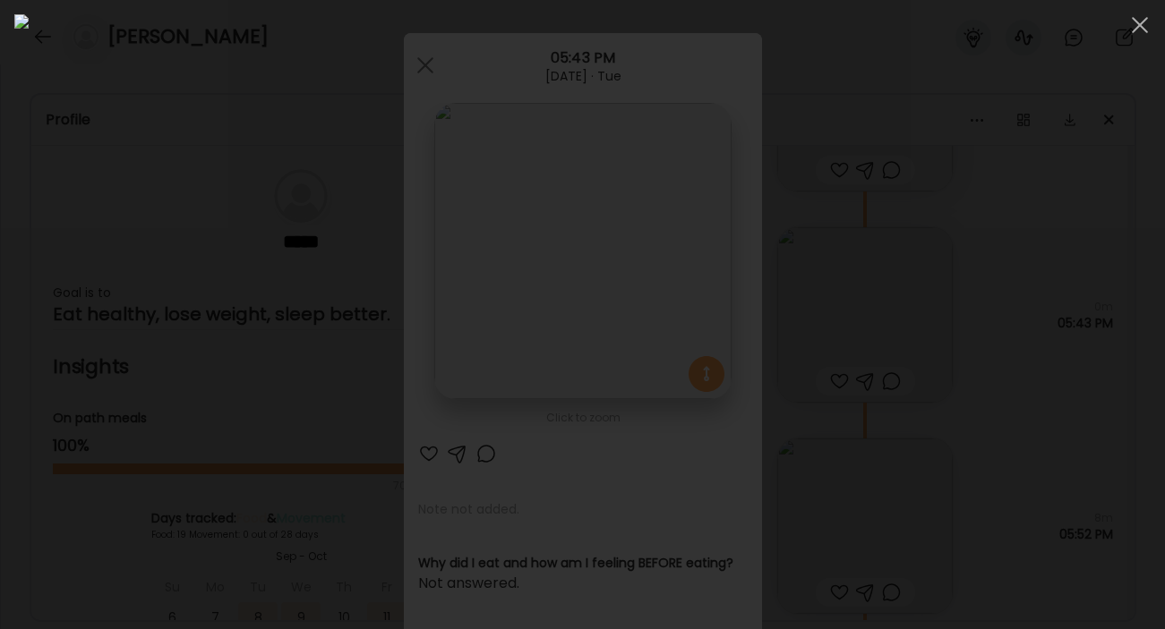
click at [1032, 432] on div at bounding box center [582, 314] width 1136 height 601
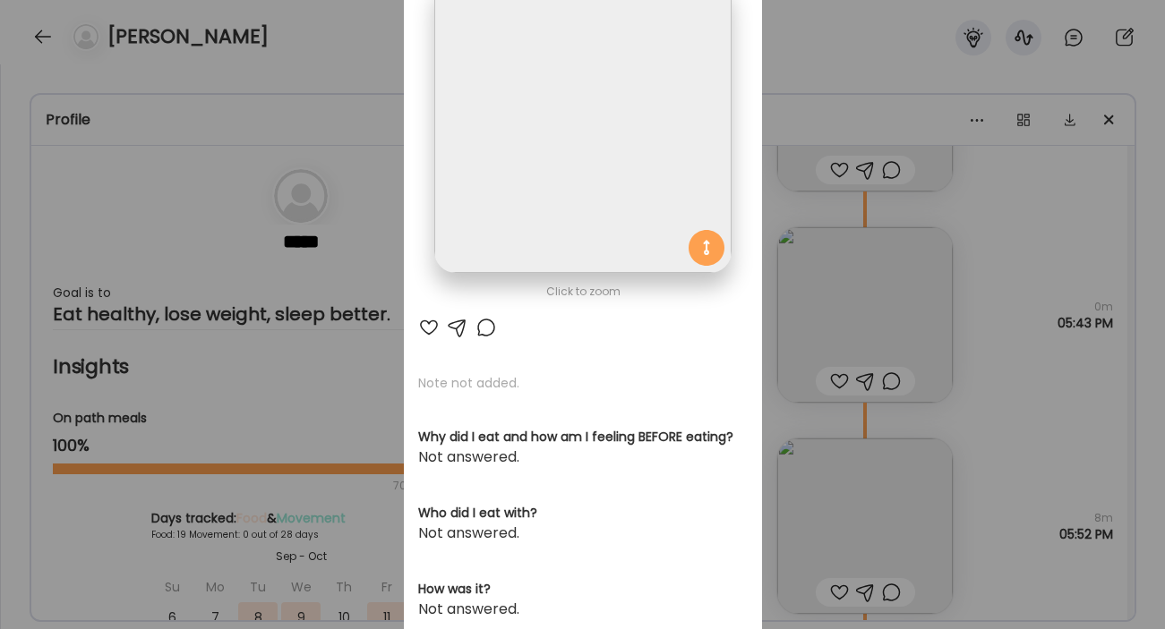
scroll to position [0, 0]
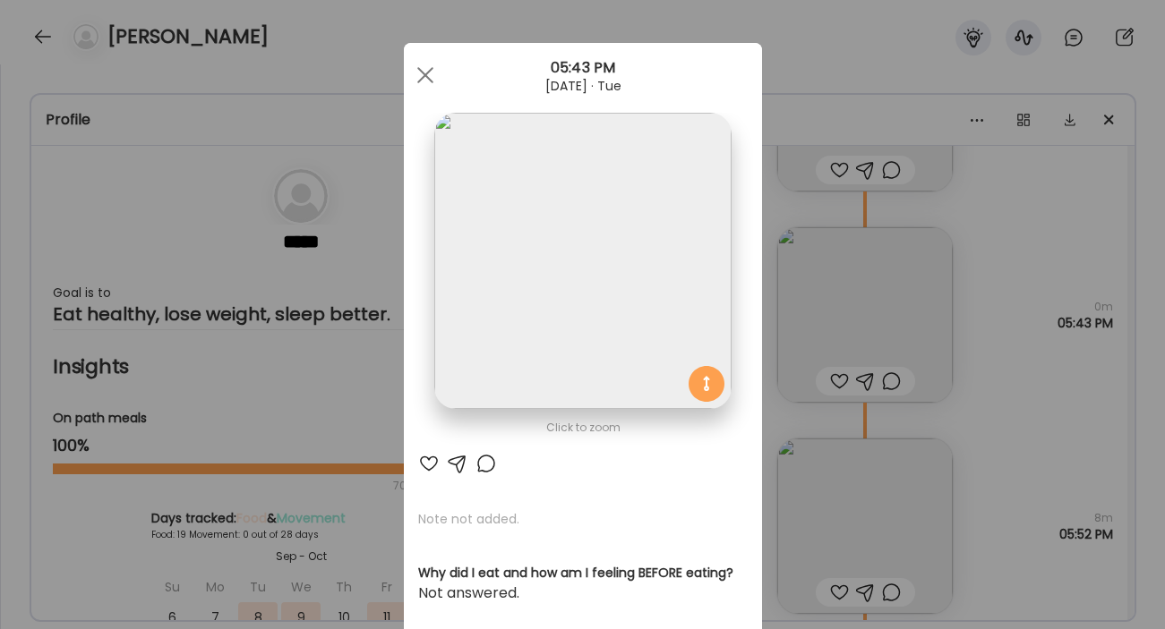
drag, startPoint x: 428, startPoint y: 73, endPoint x: 796, endPoint y: 286, distance: 425.2
click at [430, 75] on div at bounding box center [425, 75] width 36 height 36
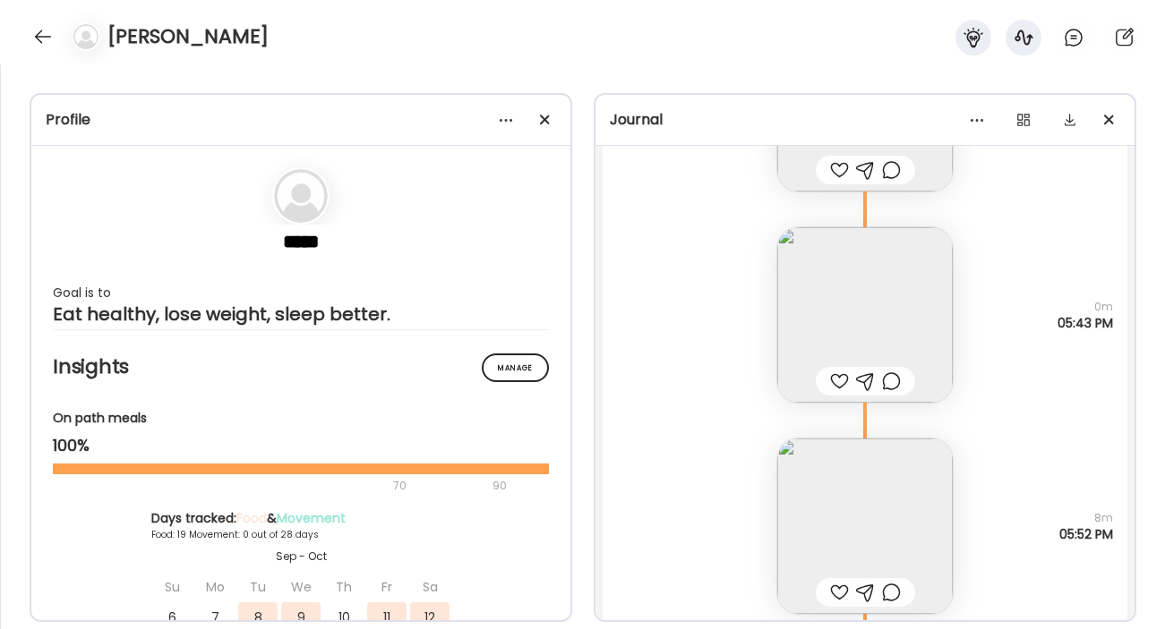
click at [916, 509] on img at bounding box center [864, 526] width 175 height 175
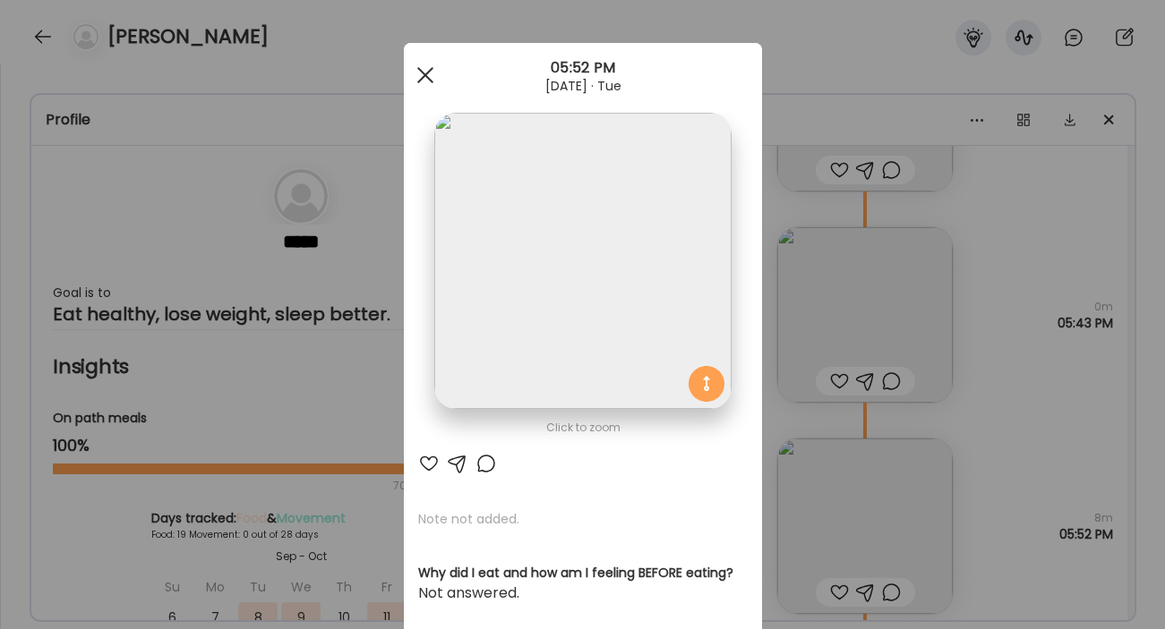
click at [420, 74] on div at bounding box center [425, 75] width 36 height 36
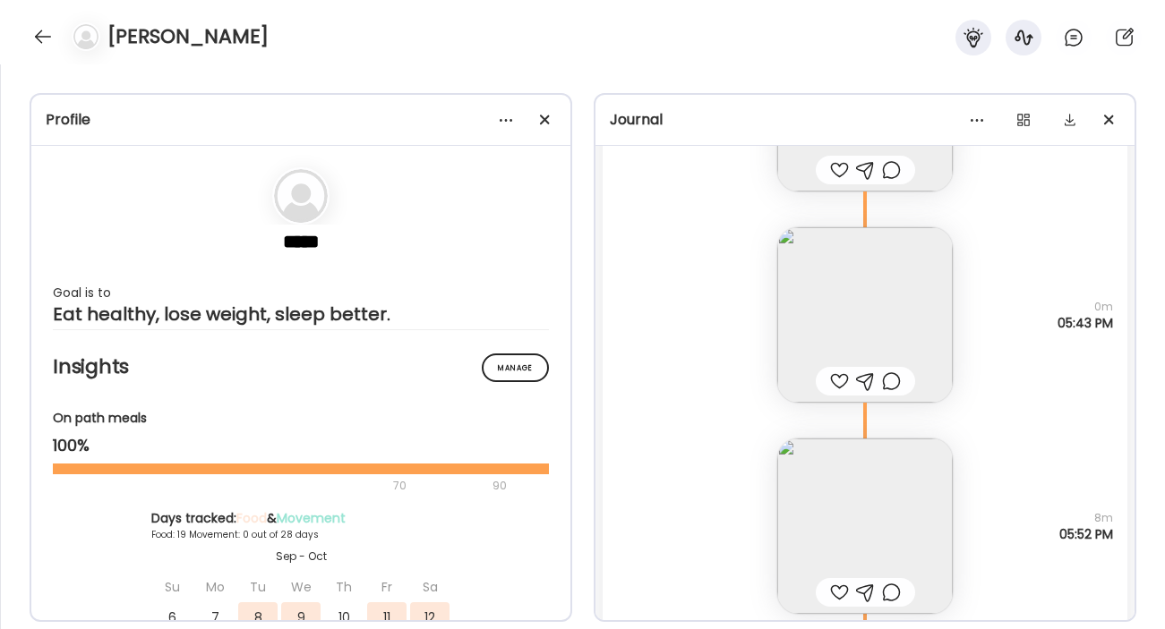
click at [910, 497] on img at bounding box center [864, 526] width 175 height 175
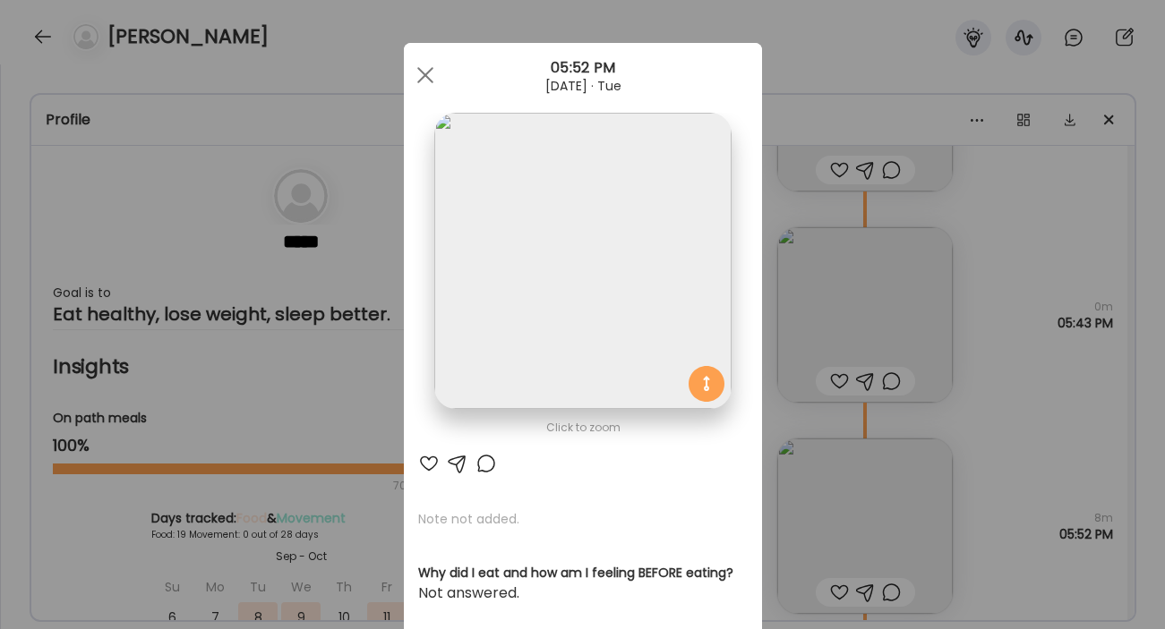
click at [524, 74] on div "05:52 PM" at bounding box center [583, 67] width 358 height 21
click at [413, 74] on div at bounding box center [425, 75] width 36 height 36
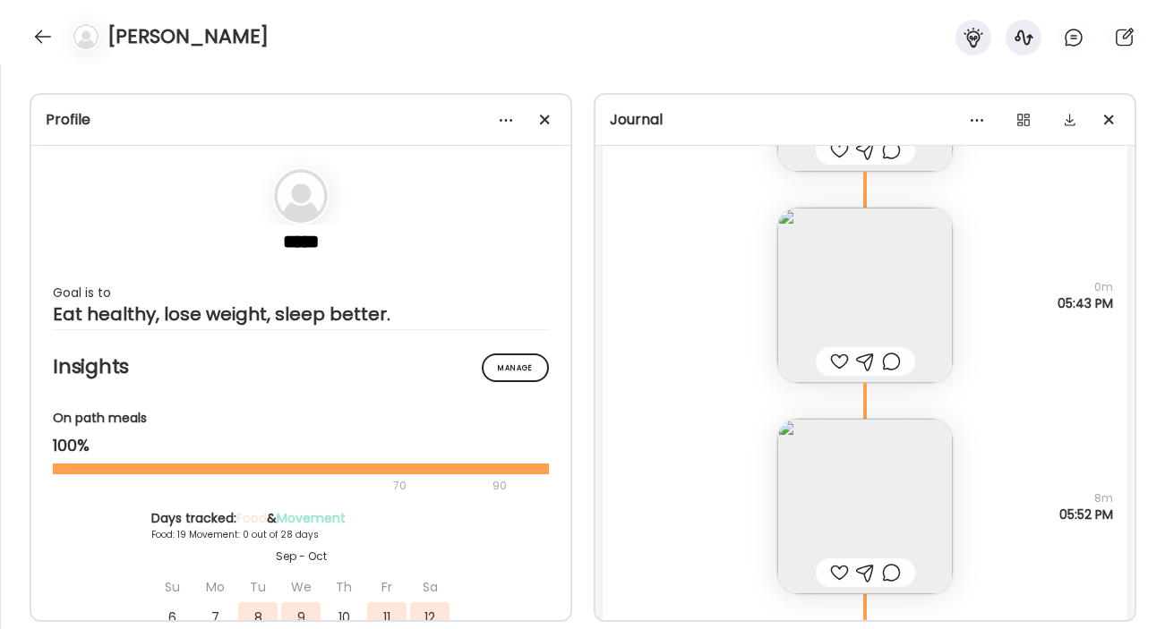
scroll to position [27975, 0]
click at [880, 254] on img at bounding box center [864, 288] width 175 height 175
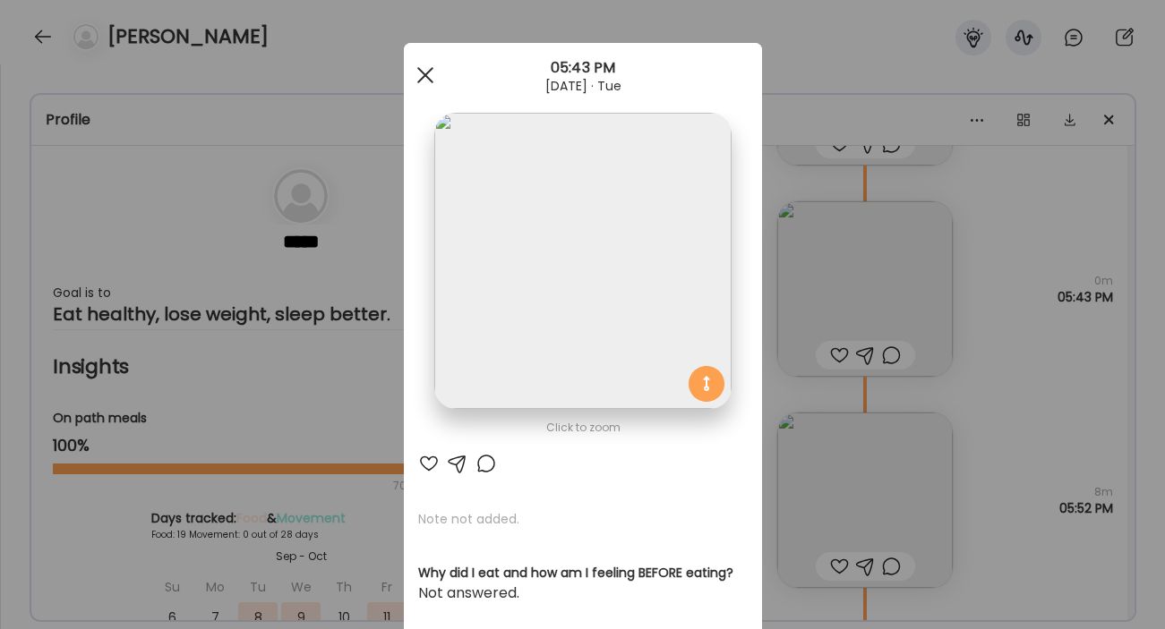
click at [427, 80] on div at bounding box center [425, 75] width 36 height 36
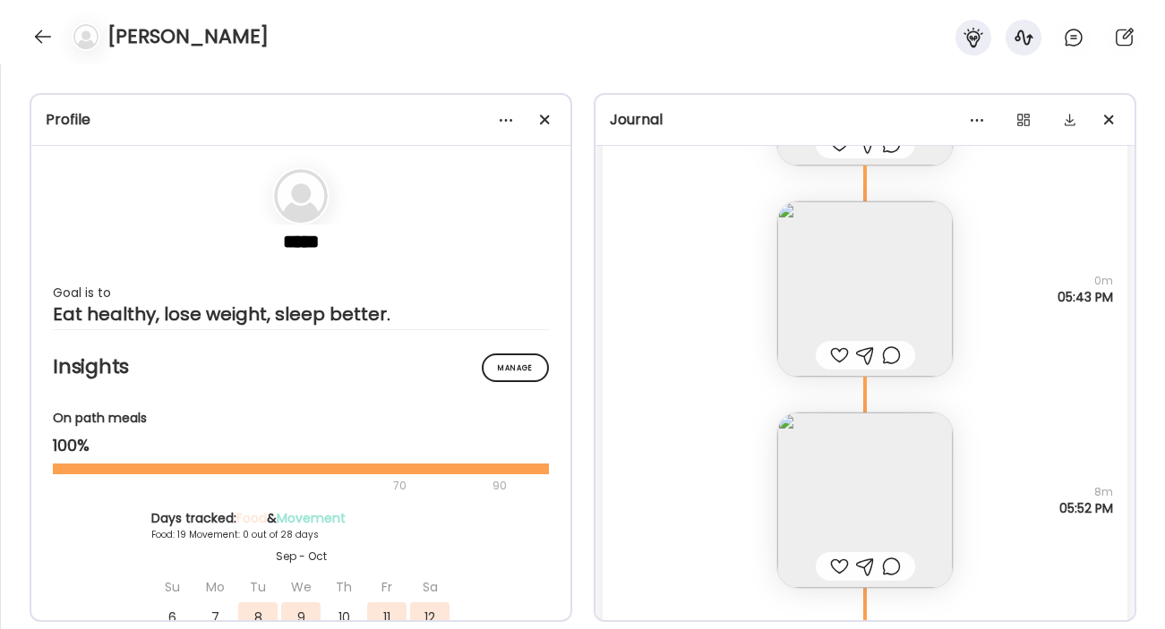
click at [885, 514] on img at bounding box center [864, 500] width 175 height 175
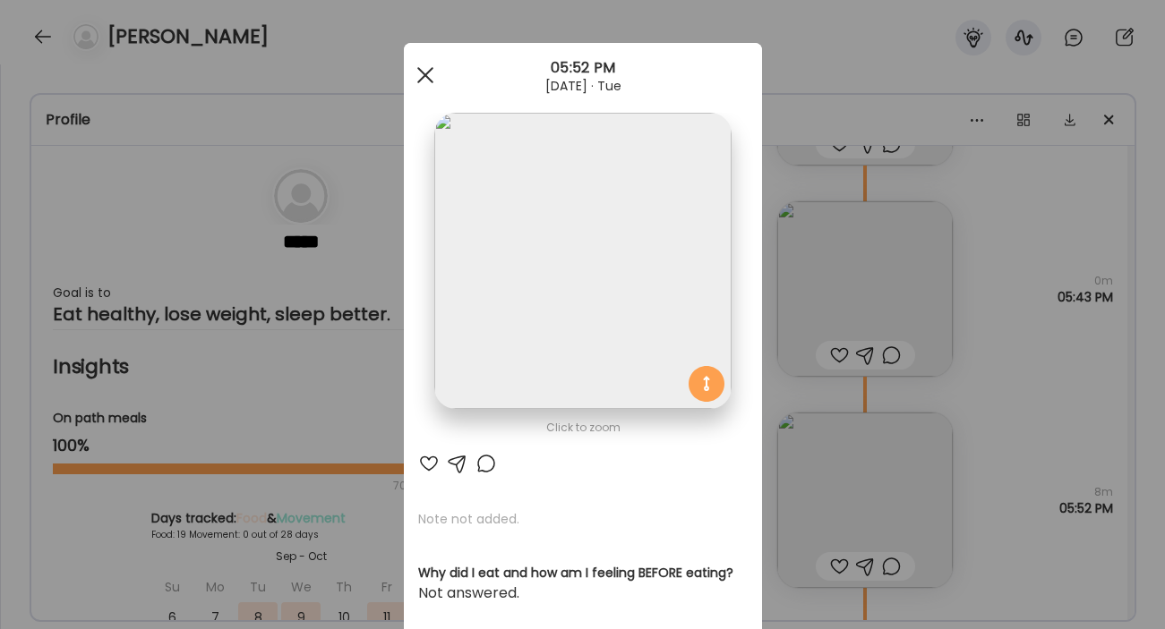
click at [418, 79] on span at bounding box center [424, 75] width 16 height 16
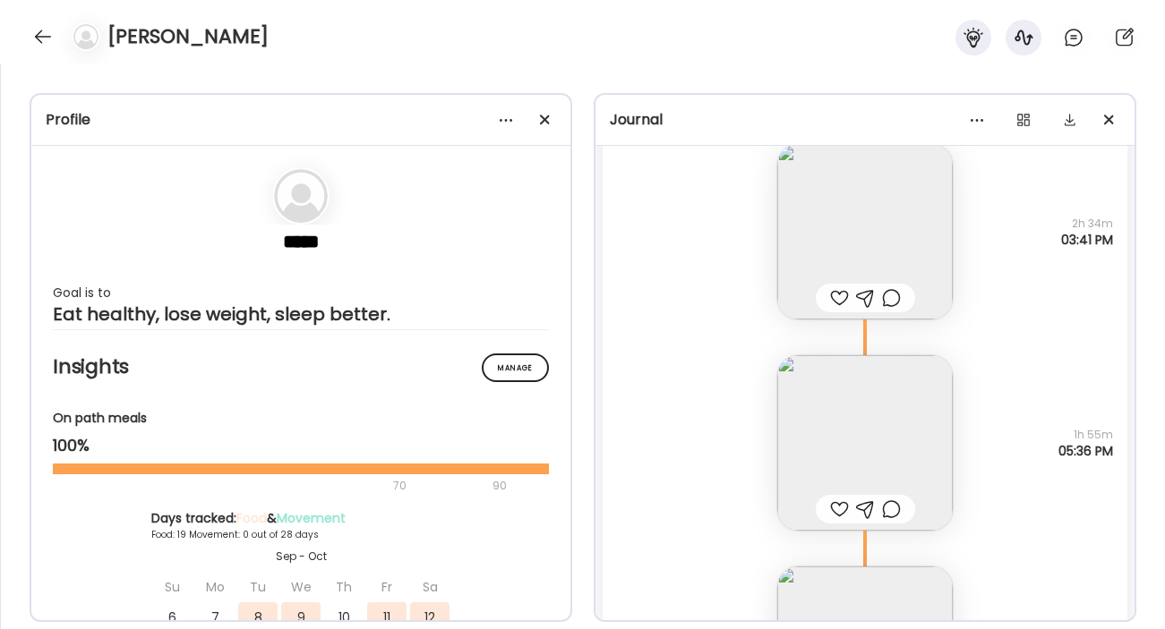
scroll to position [27291, 0]
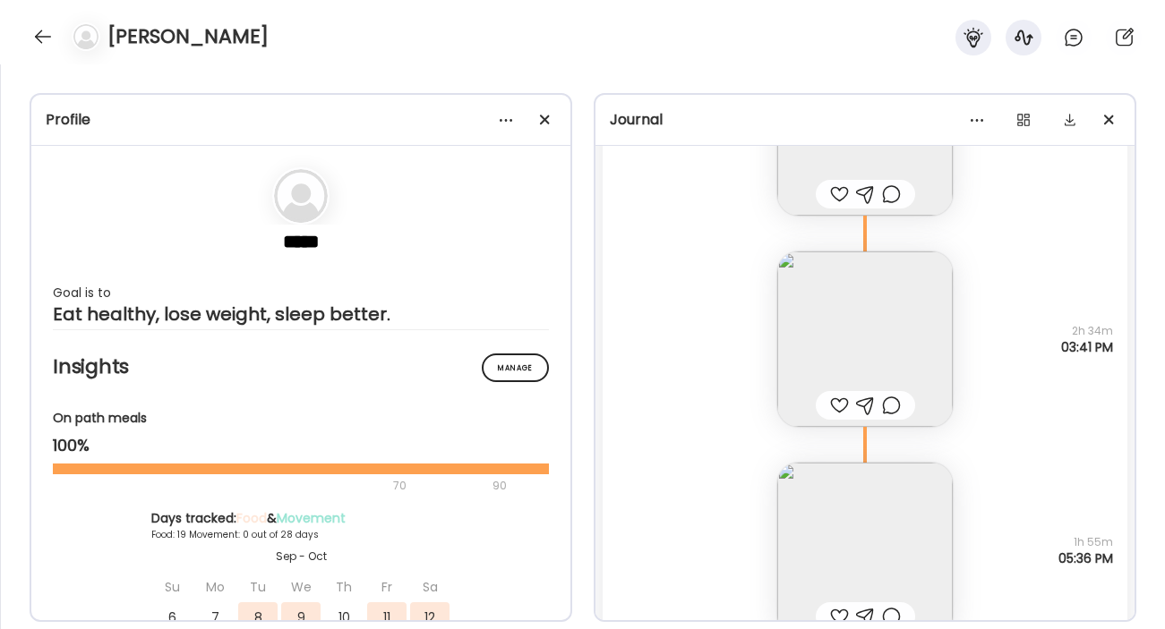
click at [845, 331] on img at bounding box center [864, 339] width 175 height 175
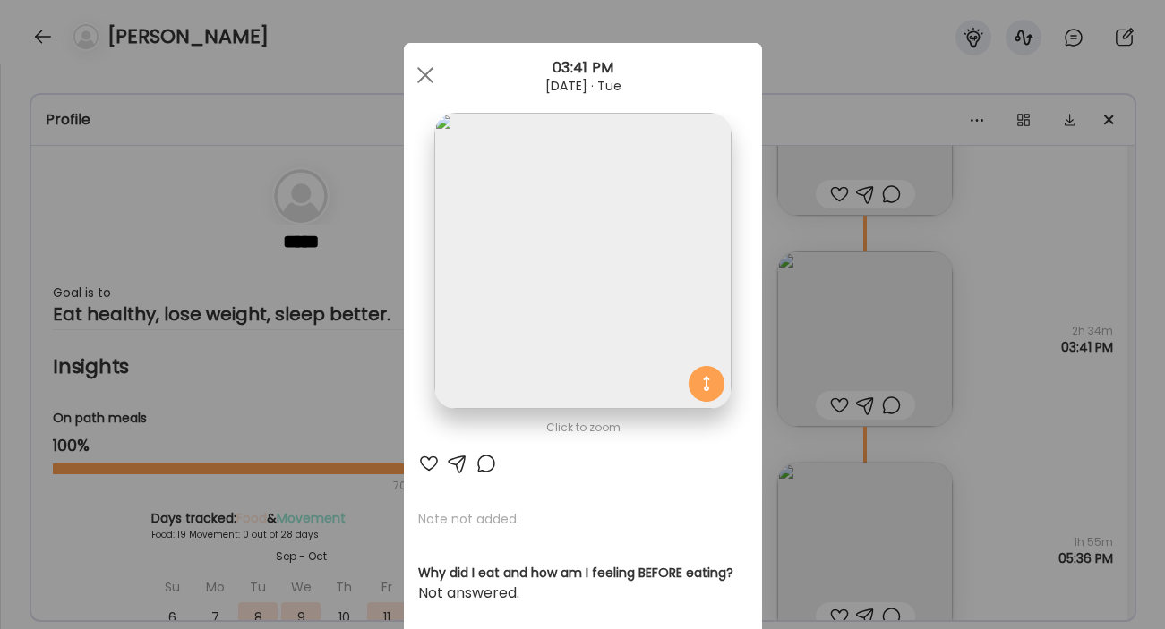
click at [608, 297] on img at bounding box center [582, 261] width 296 height 296
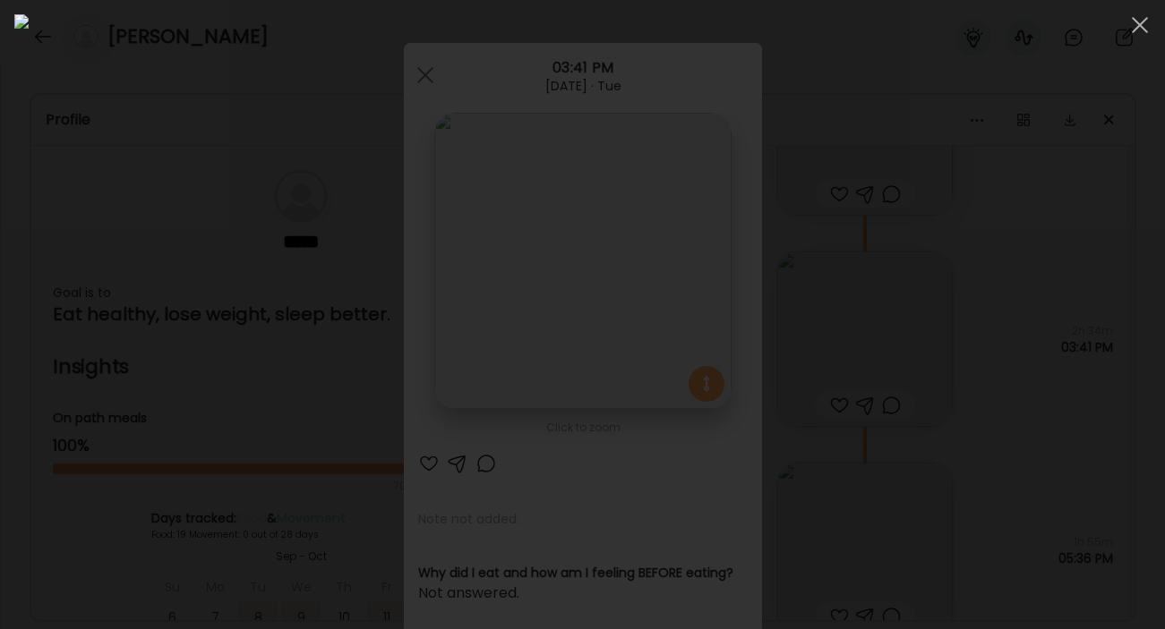
click at [1032, 363] on div at bounding box center [582, 314] width 1136 height 601
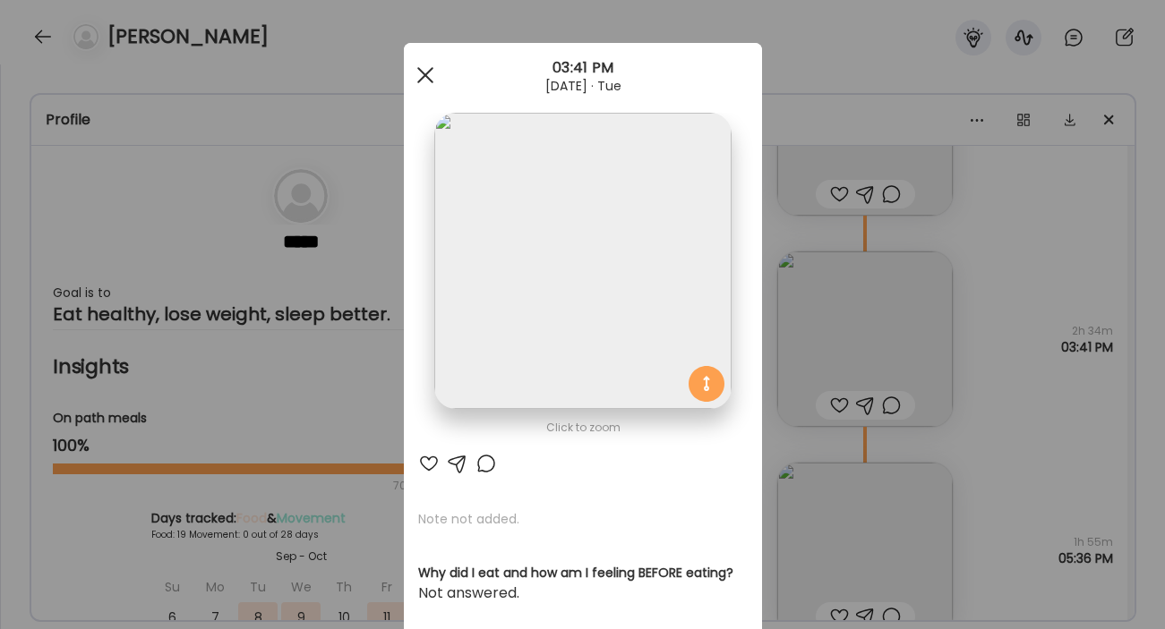
click at [438, 84] on div at bounding box center [425, 75] width 36 height 36
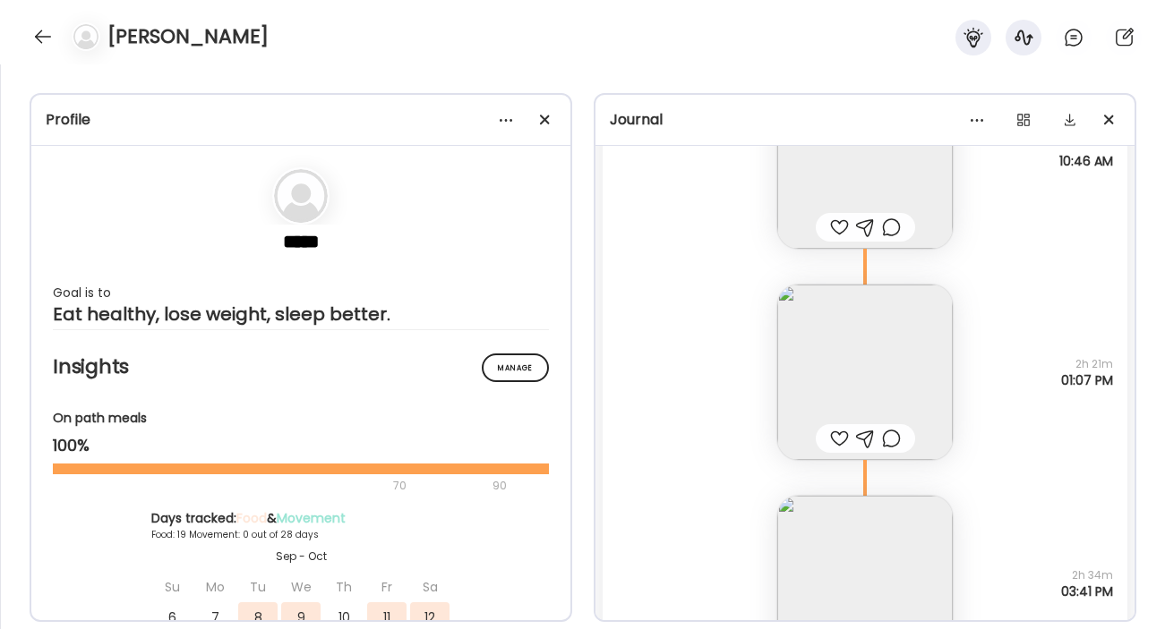
scroll to position [27037, 0]
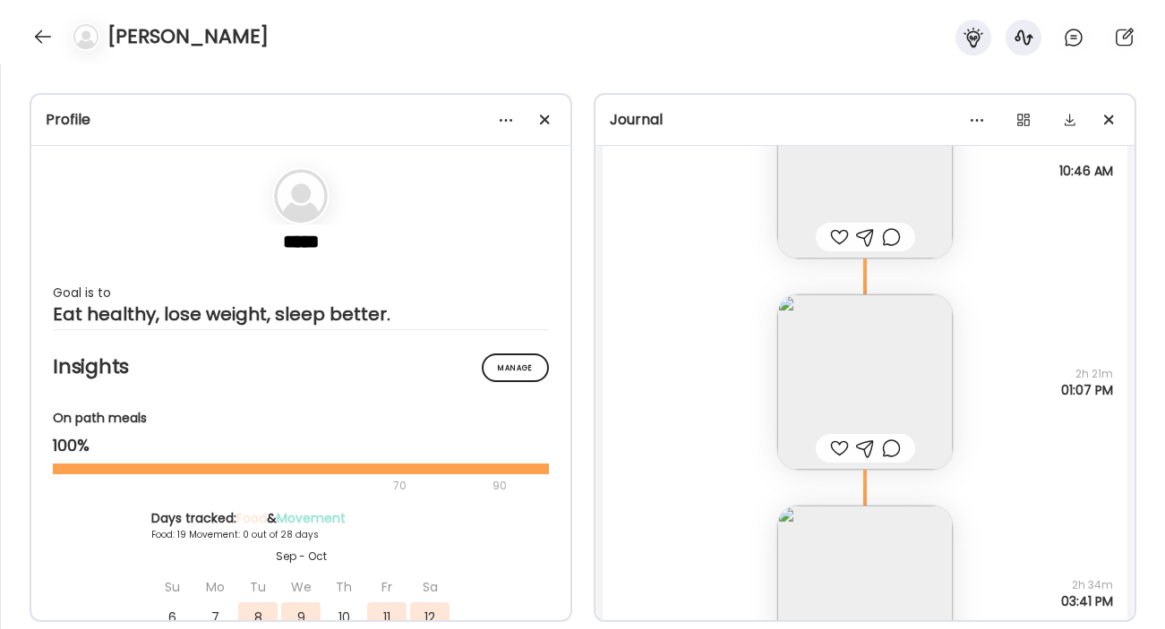
click at [856, 378] on img at bounding box center [864, 382] width 175 height 175
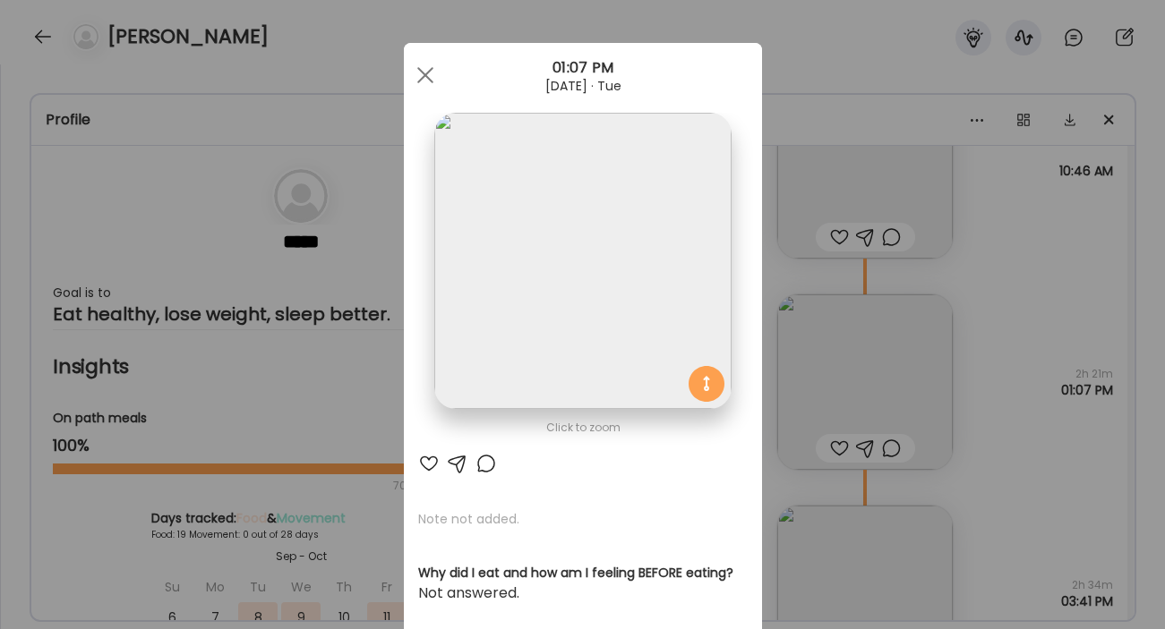
click at [671, 292] on img at bounding box center [582, 261] width 296 height 296
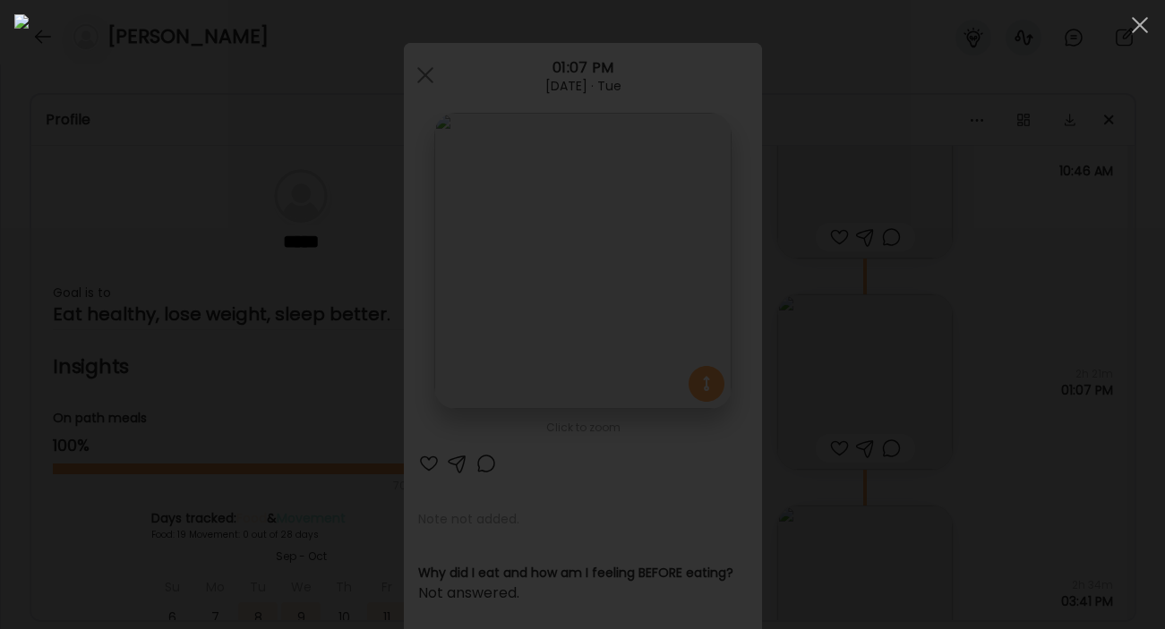
click at [1024, 379] on div at bounding box center [582, 314] width 1136 height 601
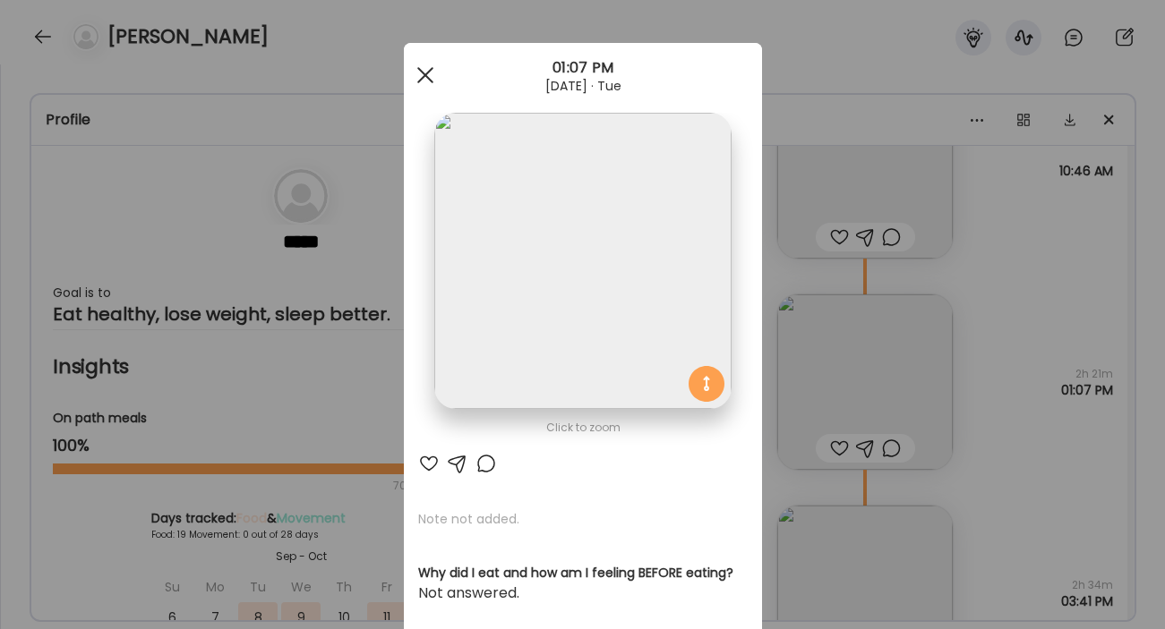
click at [423, 76] on span at bounding box center [424, 75] width 16 height 16
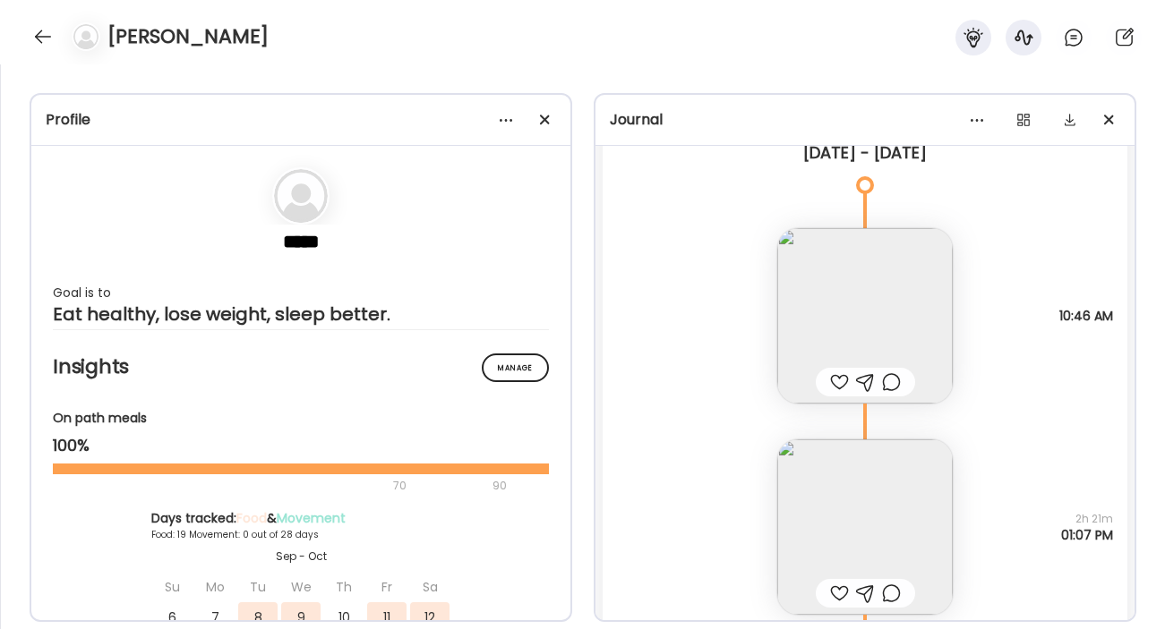
scroll to position [26893, 0]
click at [896, 308] on img at bounding box center [864, 314] width 175 height 175
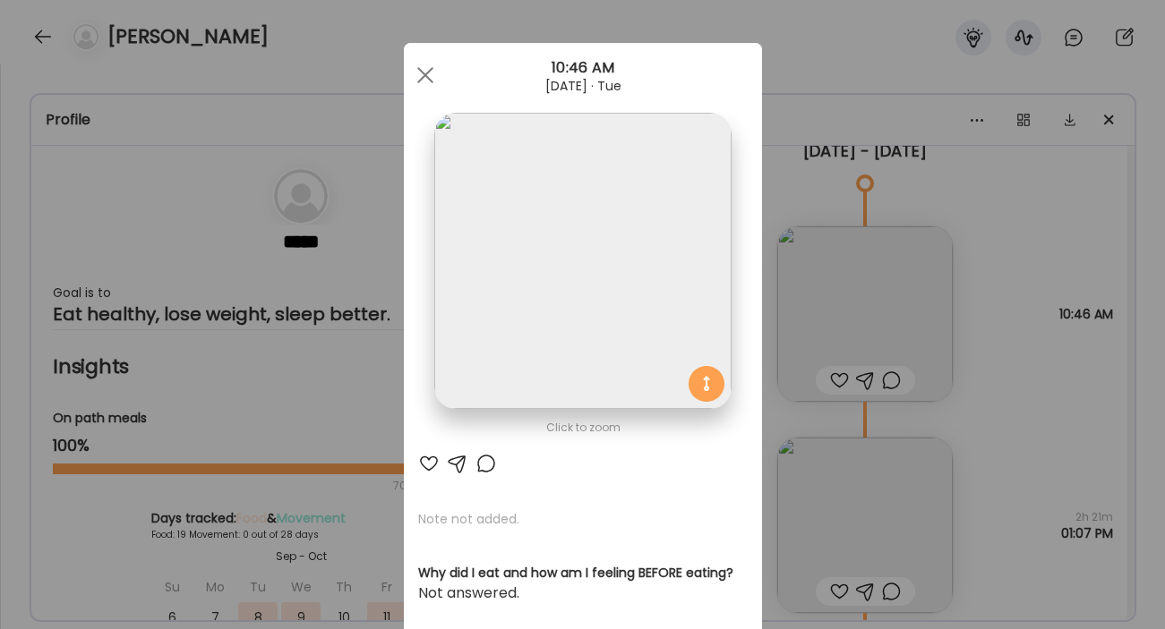
click at [629, 259] on img at bounding box center [582, 261] width 296 height 296
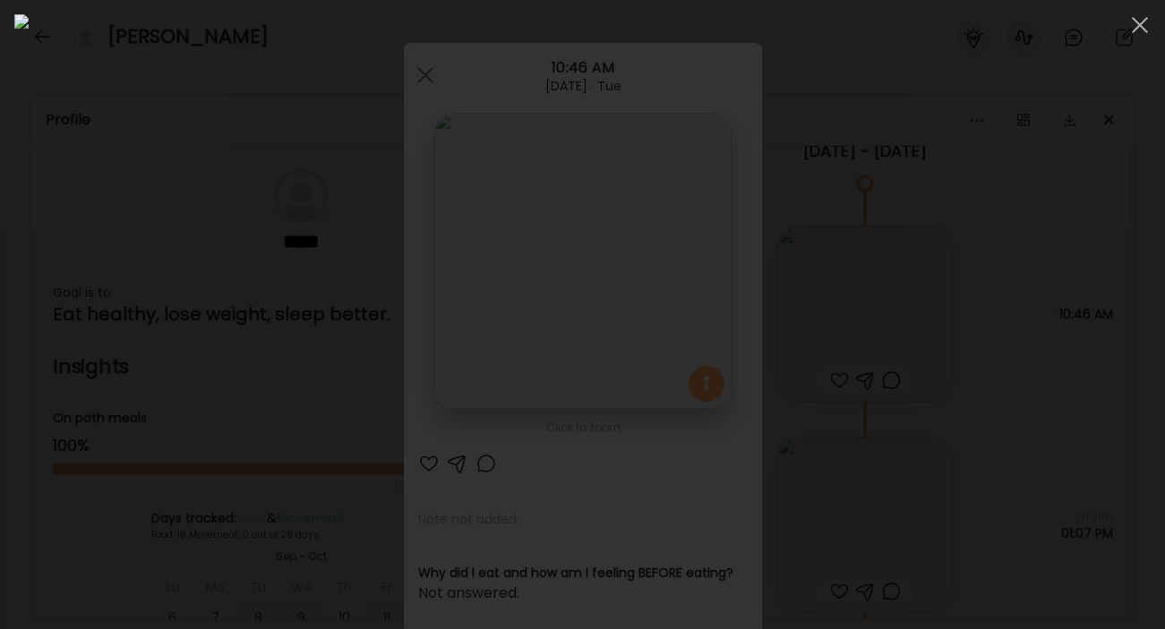
click at [1014, 449] on div at bounding box center [582, 314] width 1136 height 601
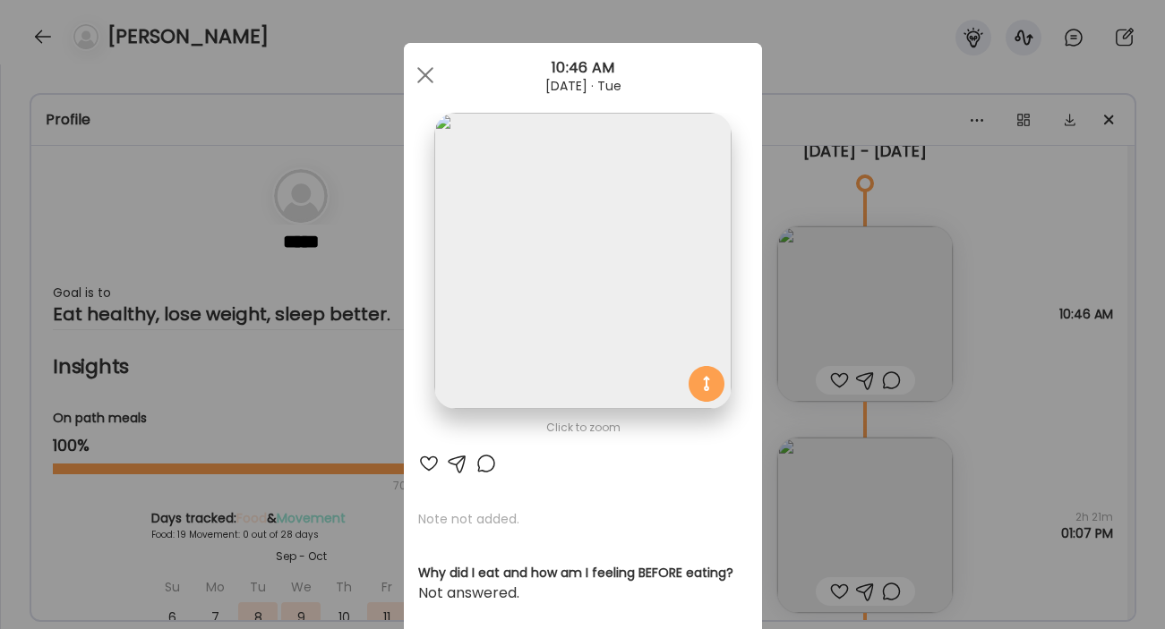
click at [646, 235] on img at bounding box center [582, 261] width 296 height 296
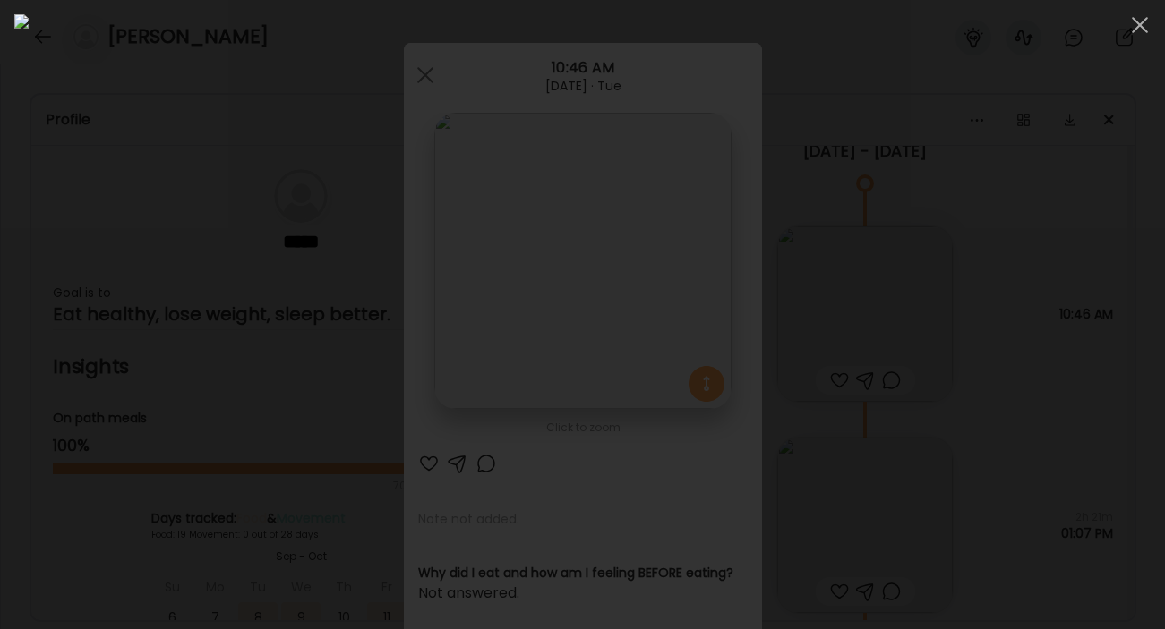
click at [1031, 373] on div at bounding box center [582, 314] width 1136 height 601
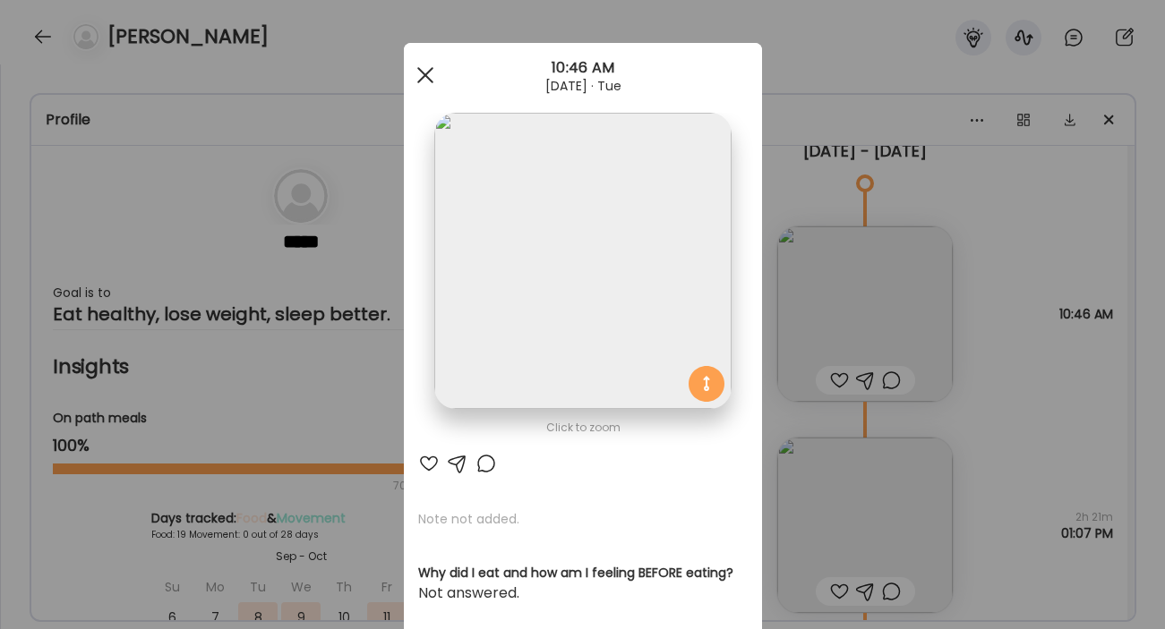
click at [430, 81] on span at bounding box center [424, 75] width 16 height 16
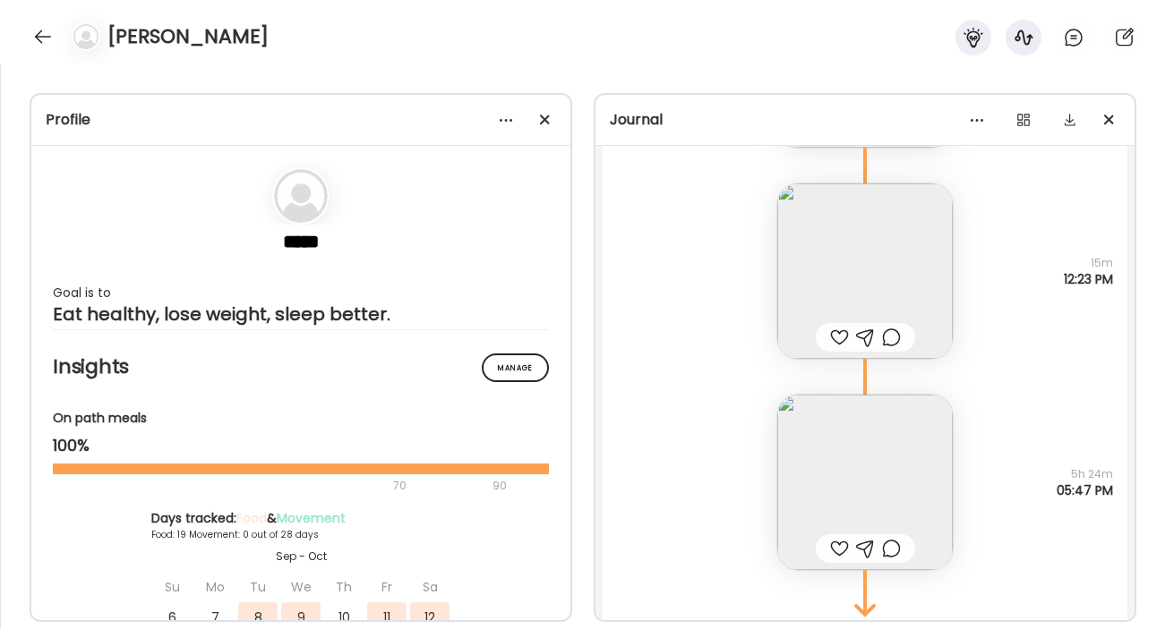
scroll to position [28937, 0]
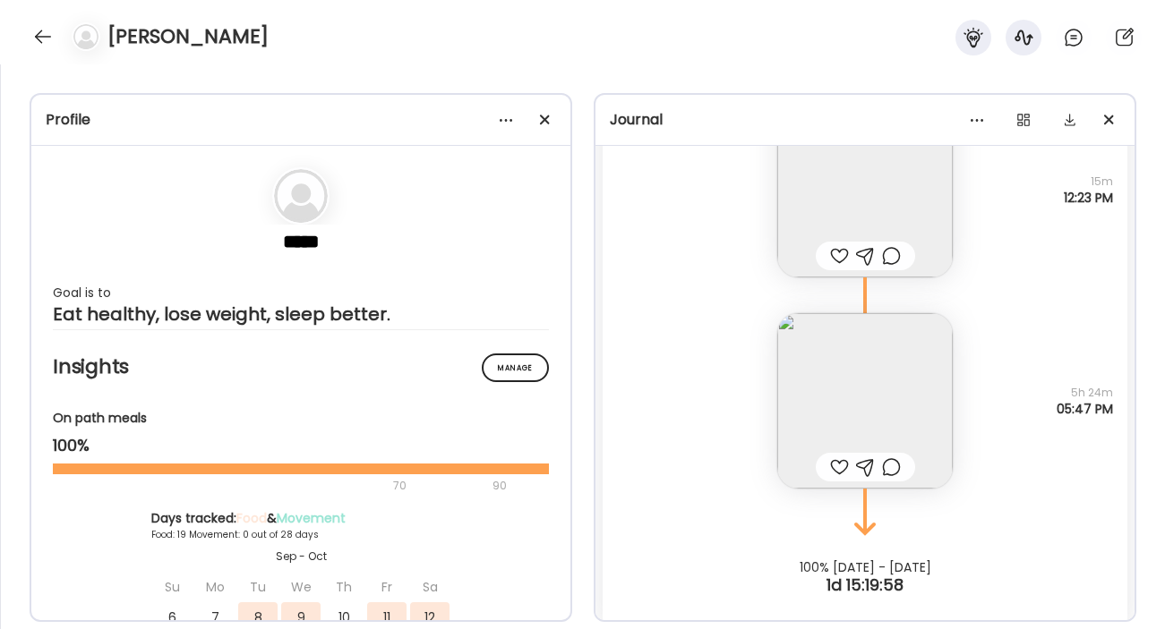
click at [869, 394] on img at bounding box center [864, 400] width 175 height 175
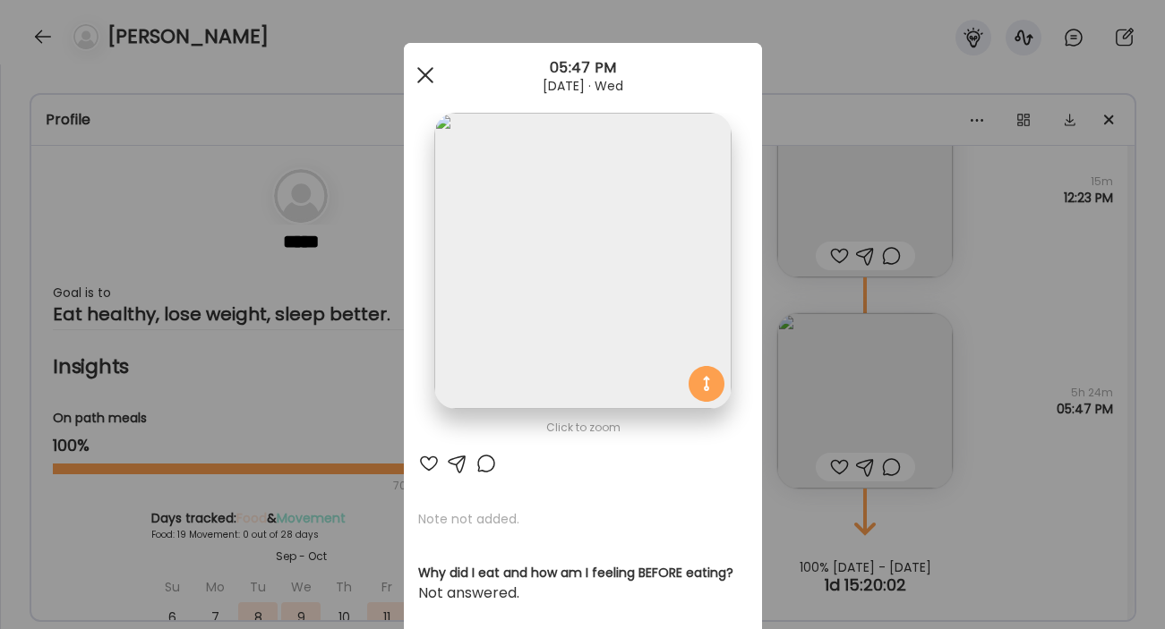
click at [420, 72] on span at bounding box center [424, 75] width 16 height 16
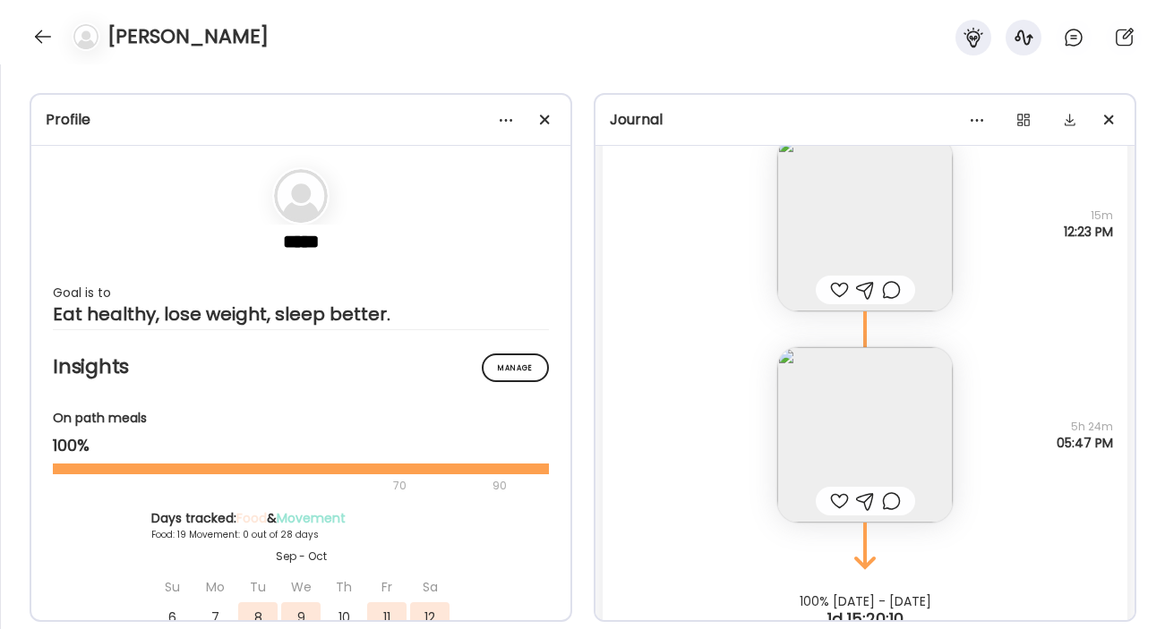
scroll to position [28921, 0]
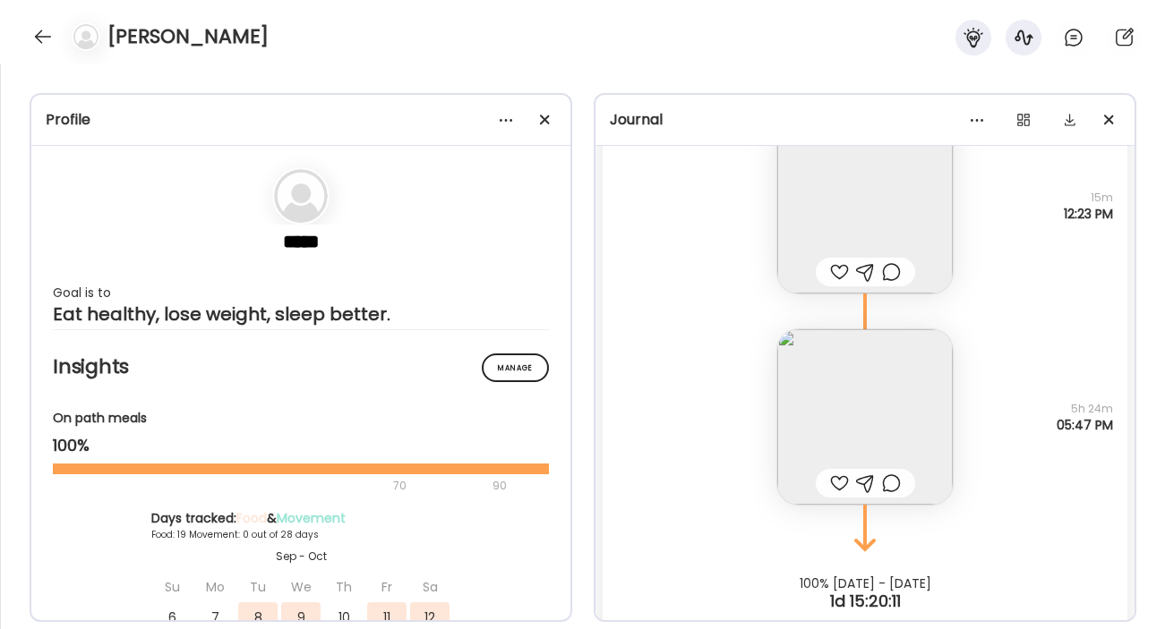
click at [872, 423] on img at bounding box center [864, 416] width 175 height 175
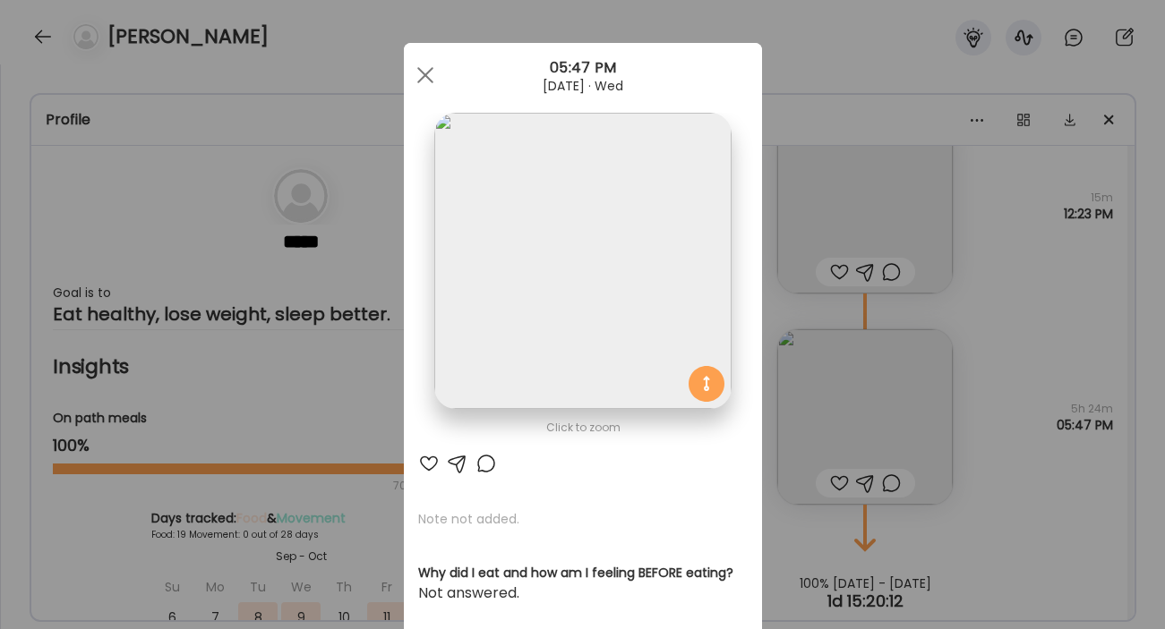
click at [641, 289] on img at bounding box center [582, 261] width 296 height 296
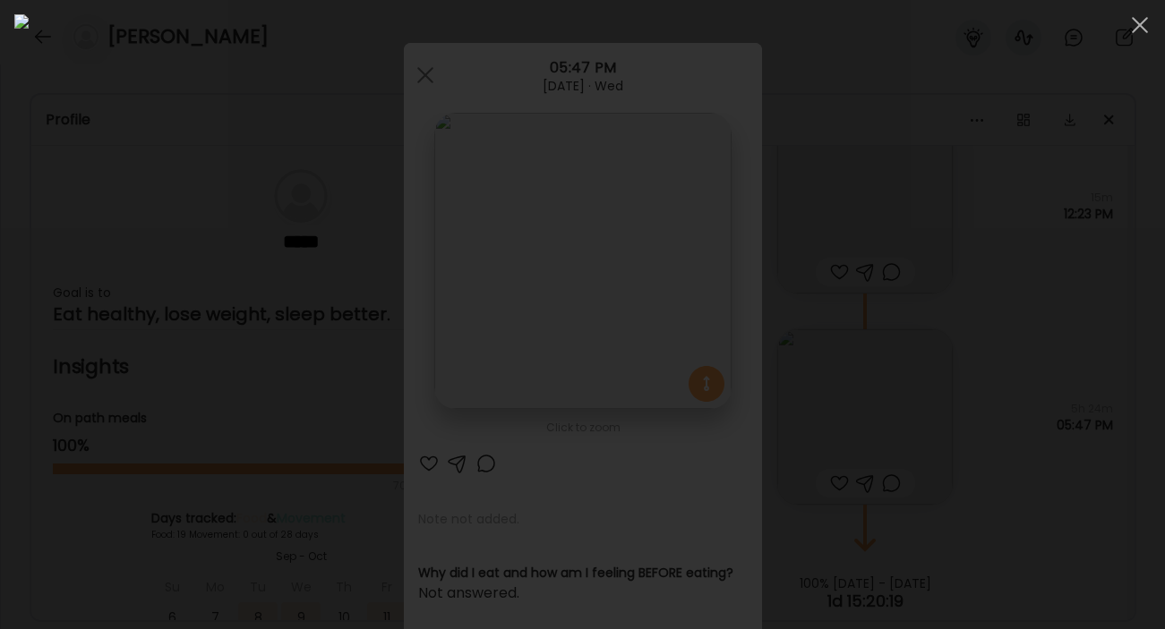
click at [1032, 453] on div at bounding box center [582, 314] width 1136 height 601
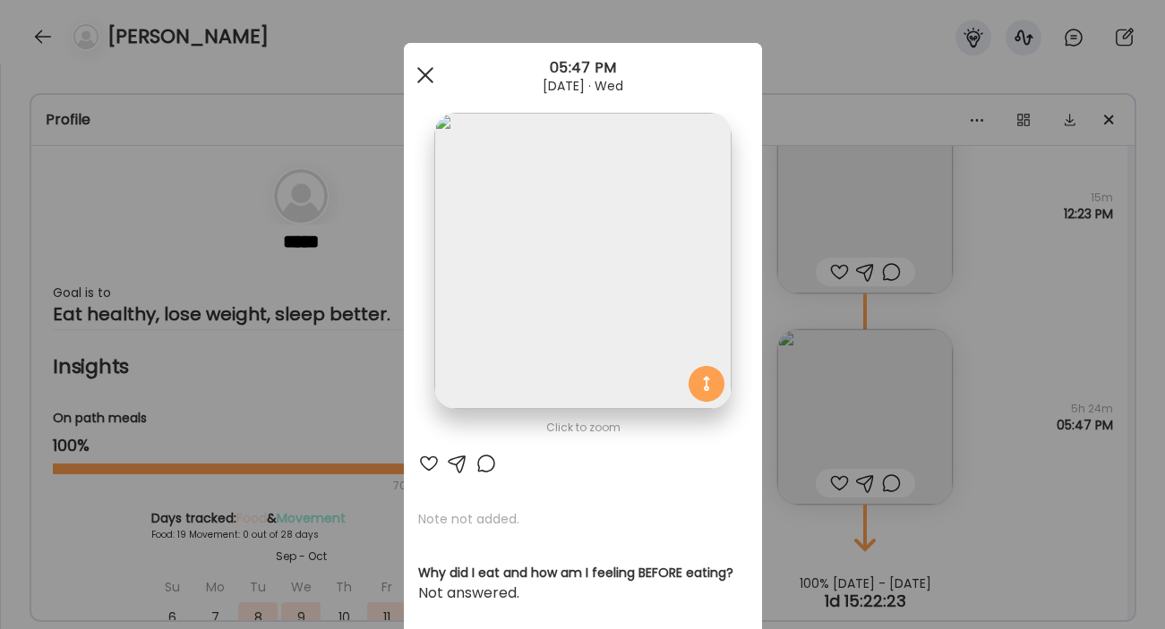
click at [423, 80] on div at bounding box center [425, 75] width 36 height 36
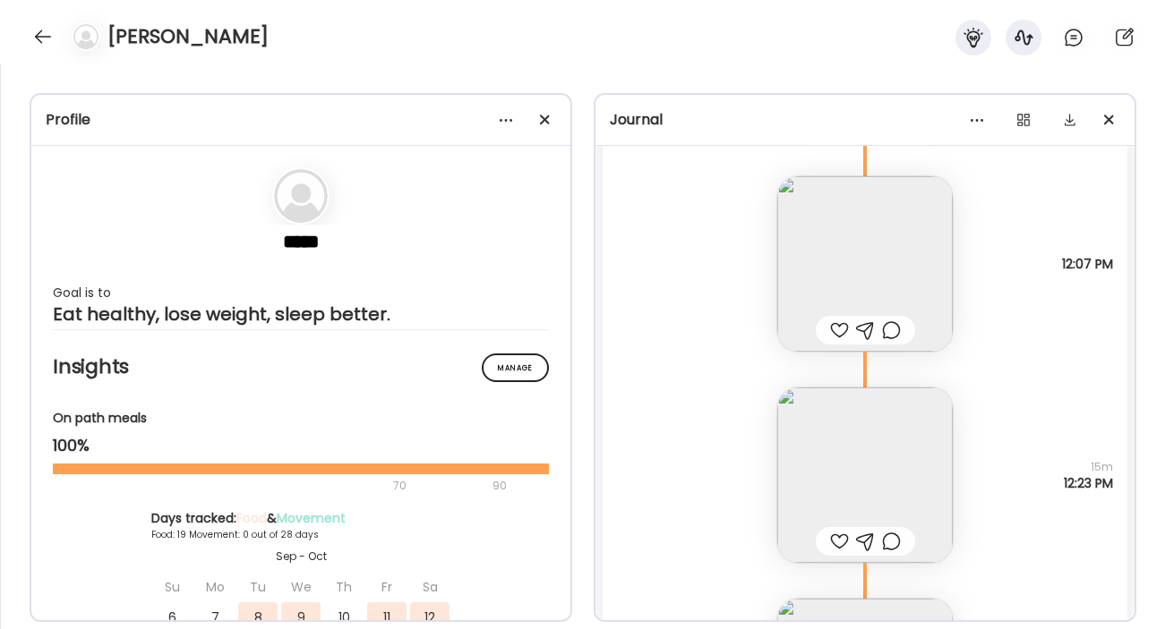
scroll to position [28574, 0]
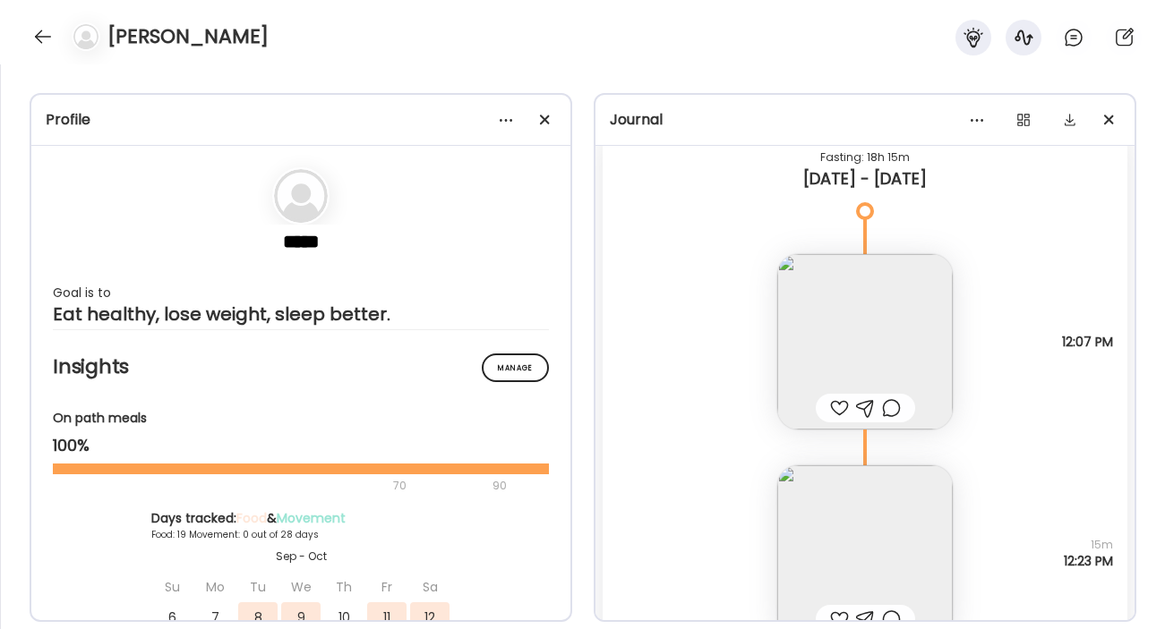
click at [830, 316] on img at bounding box center [864, 341] width 175 height 175
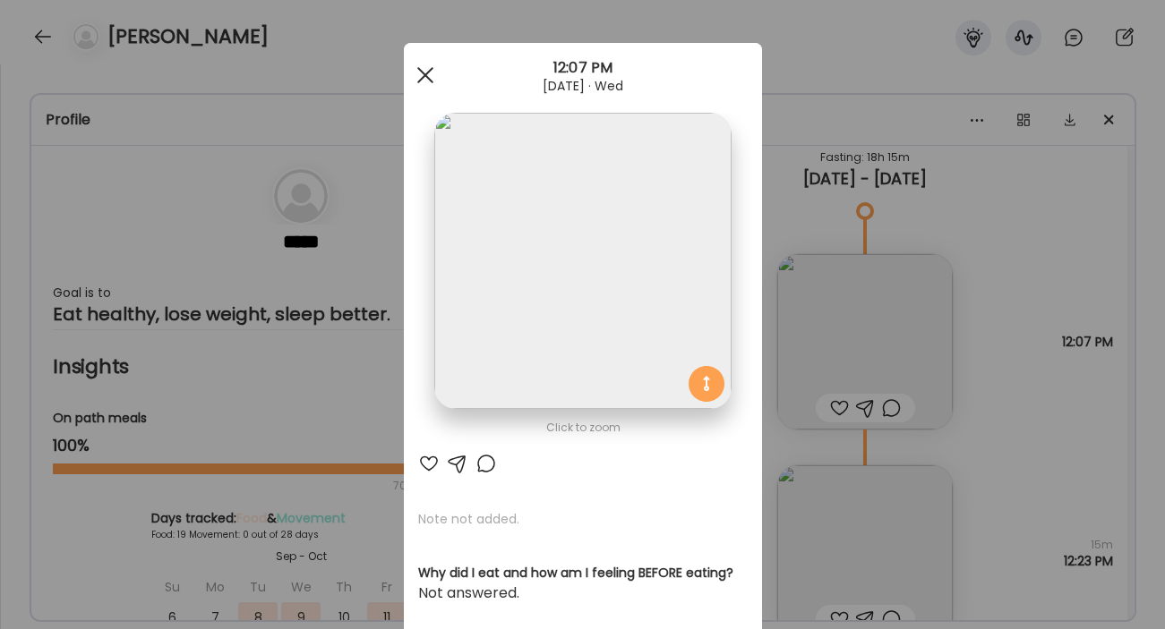
click at [423, 71] on div at bounding box center [425, 75] width 36 height 36
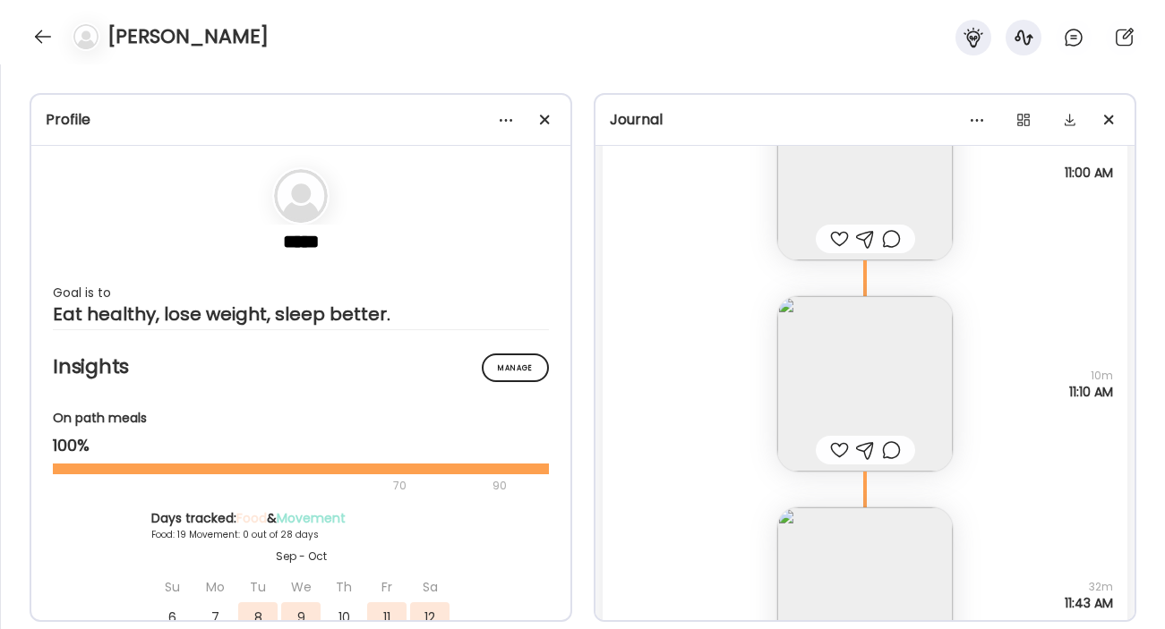
scroll to position [25746, 0]
click at [846, 372] on img at bounding box center [864, 386] width 175 height 175
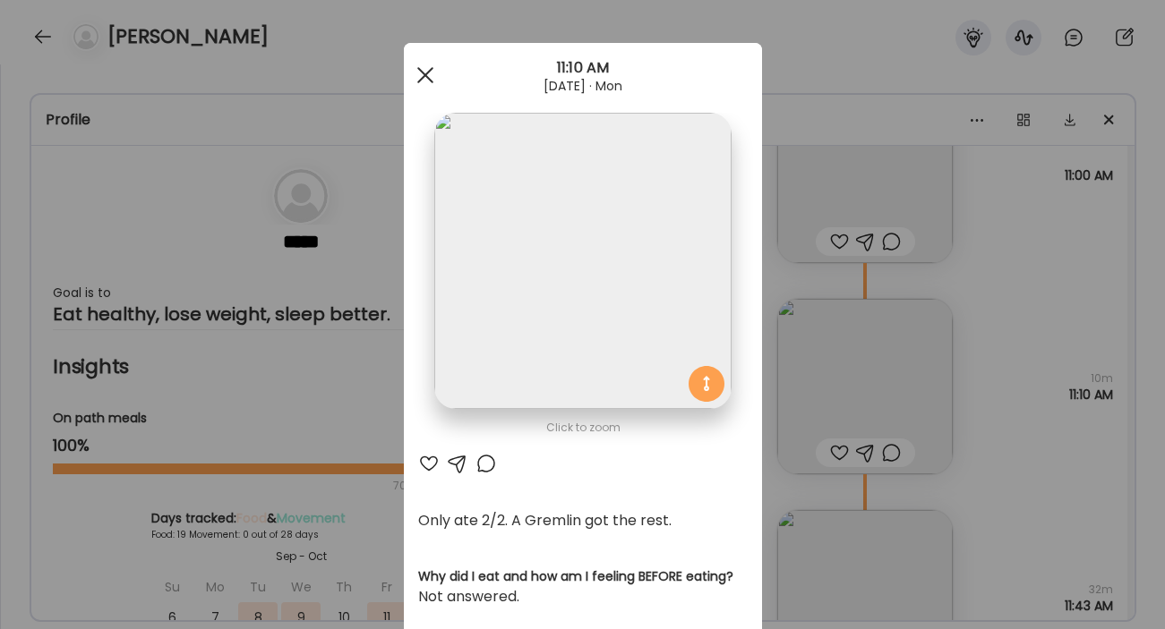
click at [430, 76] on div at bounding box center [425, 75] width 36 height 36
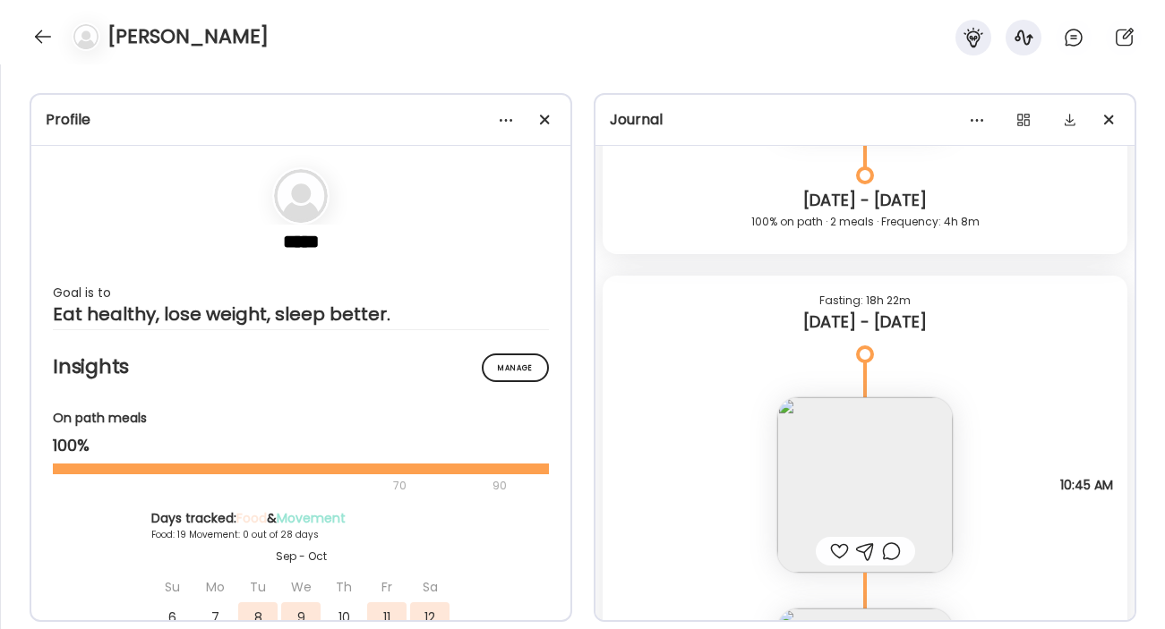
scroll to position [22683, 0]
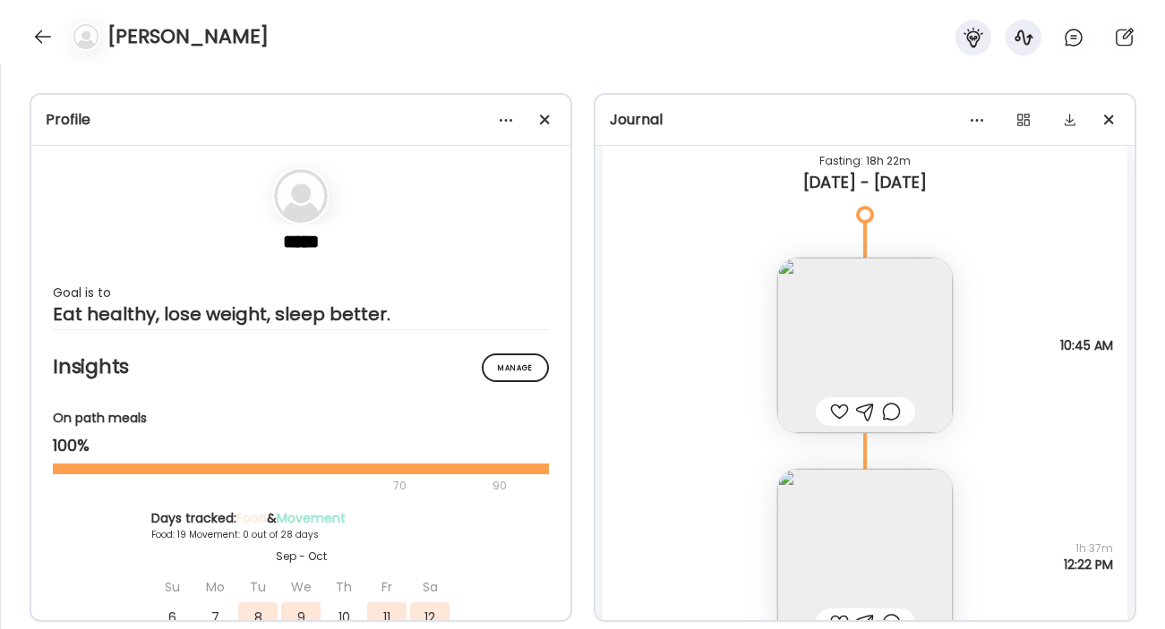
click at [902, 318] on img at bounding box center [864, 345] width 175 height 175
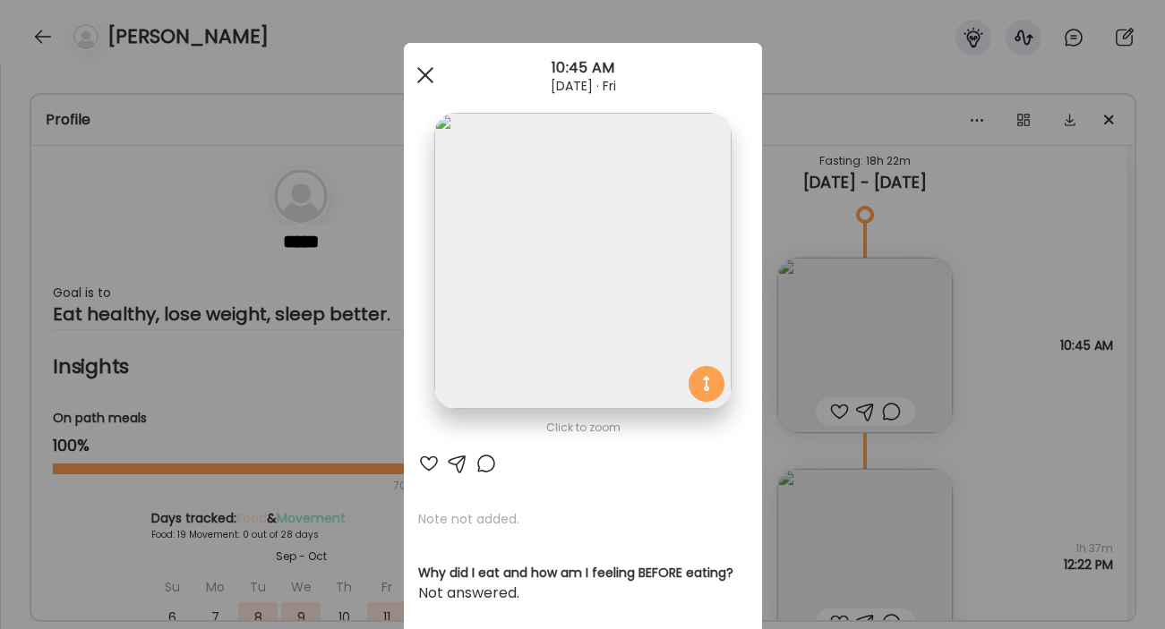
click at [425, 73] on span at bounding box center [424, 75] width 16 height 16
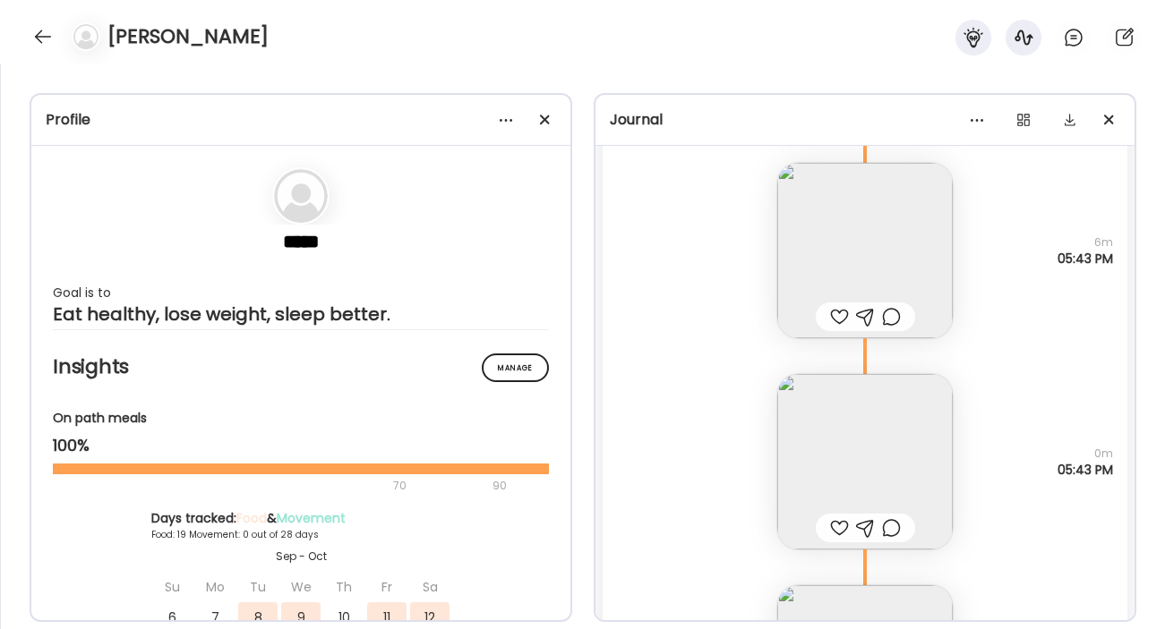
scroll to position [27585, 0]
